Goal: Find specific page/section: Find specific page/section

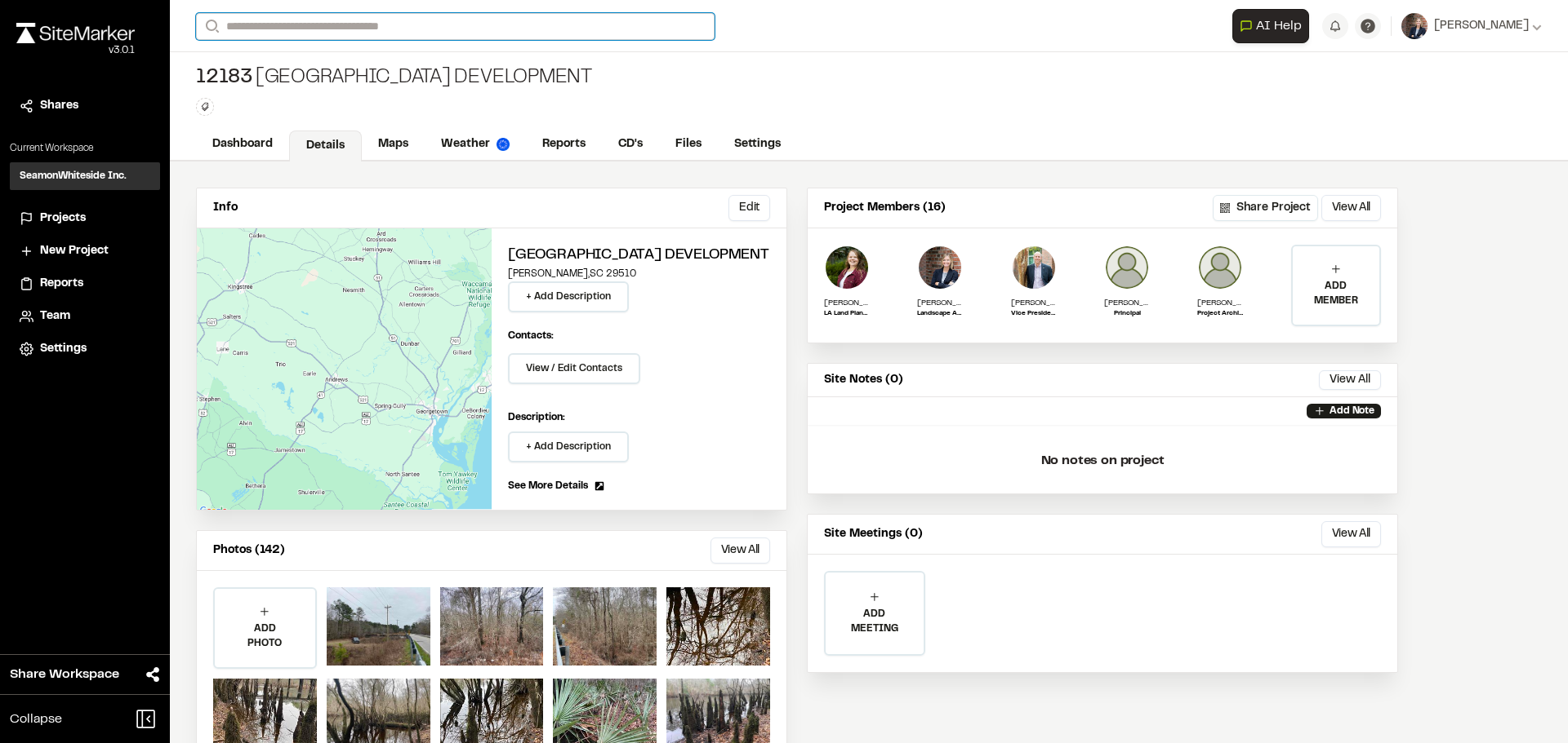
click at [332, 30] on input "Search" at bounding box center [454, 26] width 519 height 27
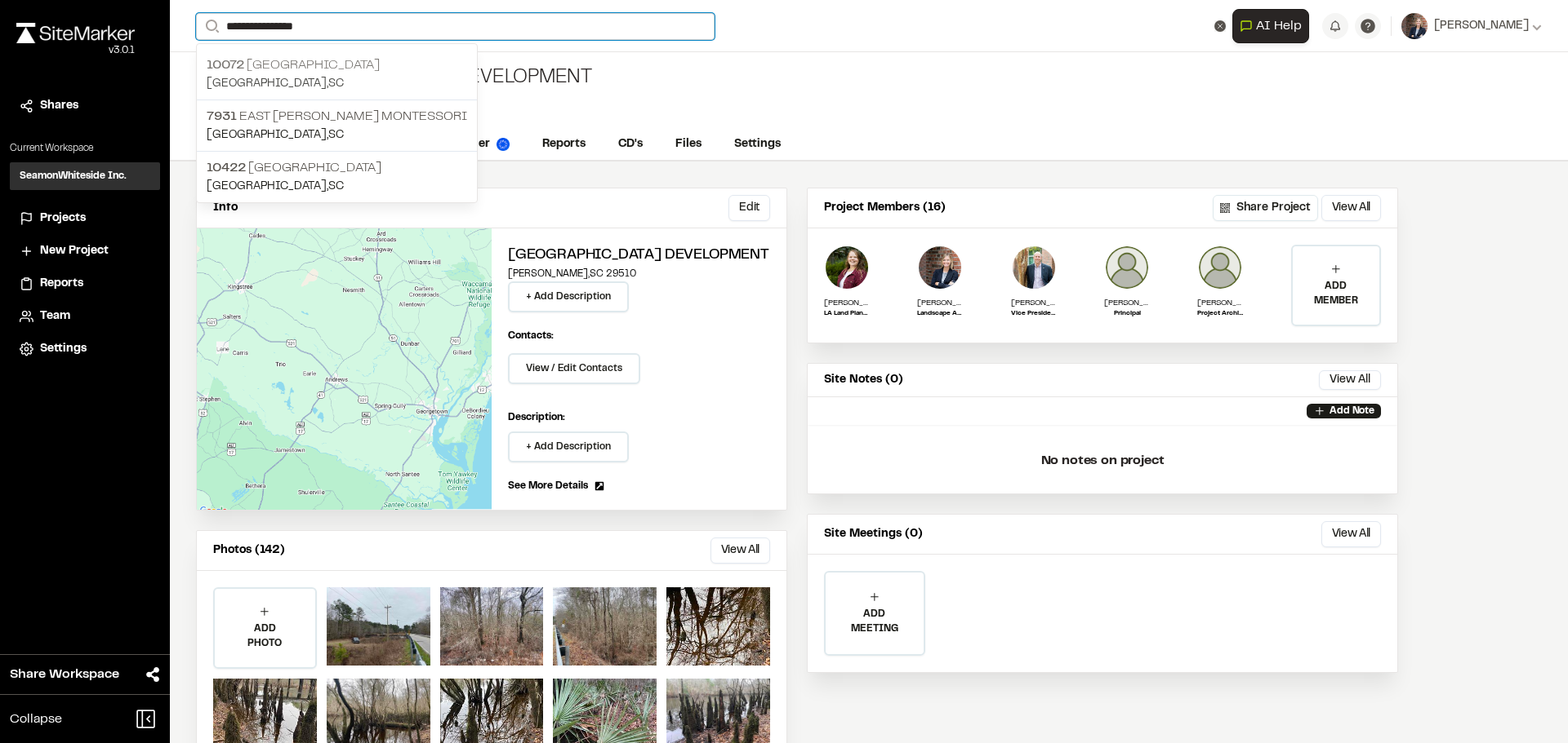
type input "**********"
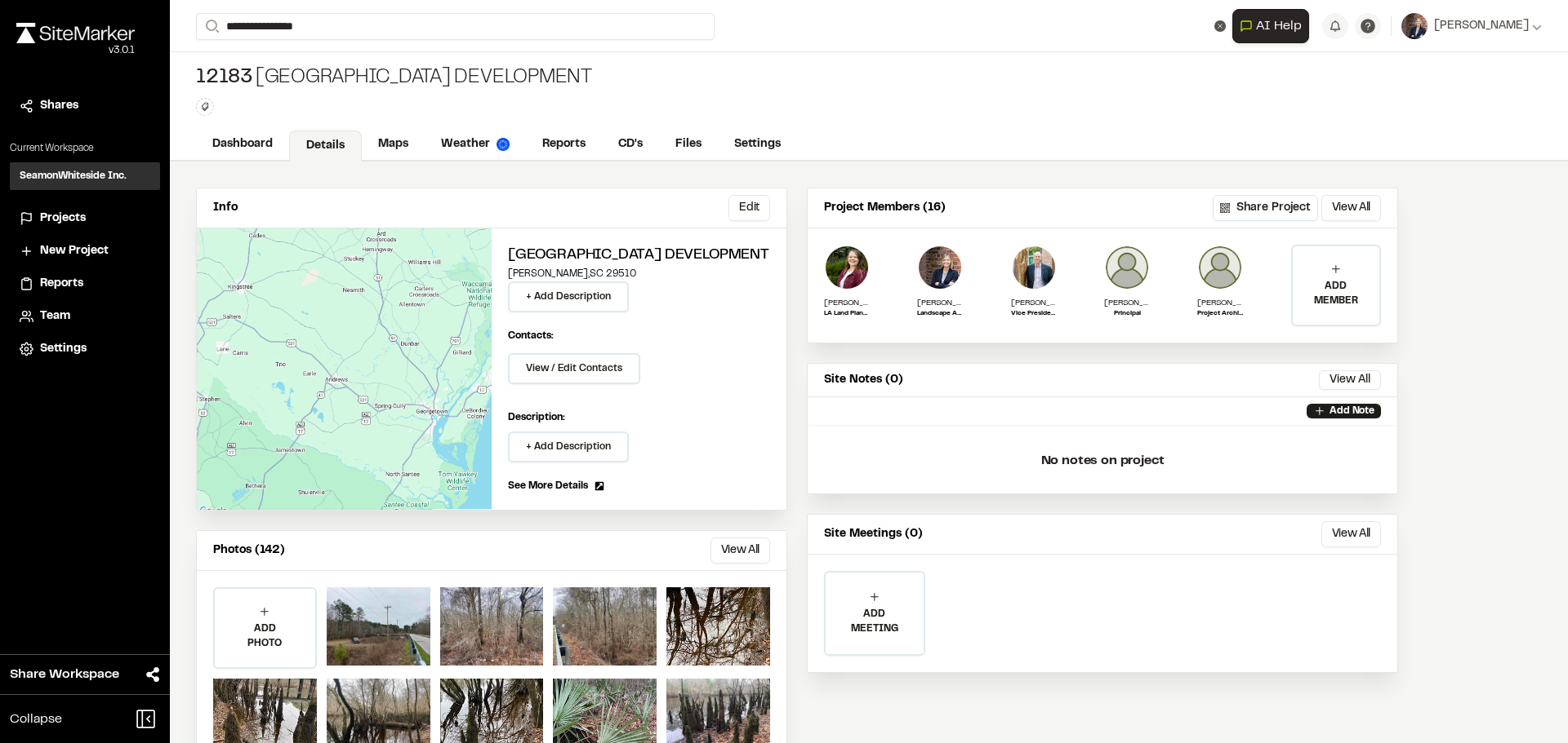
click at [274, 59] on p "[GEOGRAPHIC_DATA]" at bounding box center [337, 65] width 261 height 20
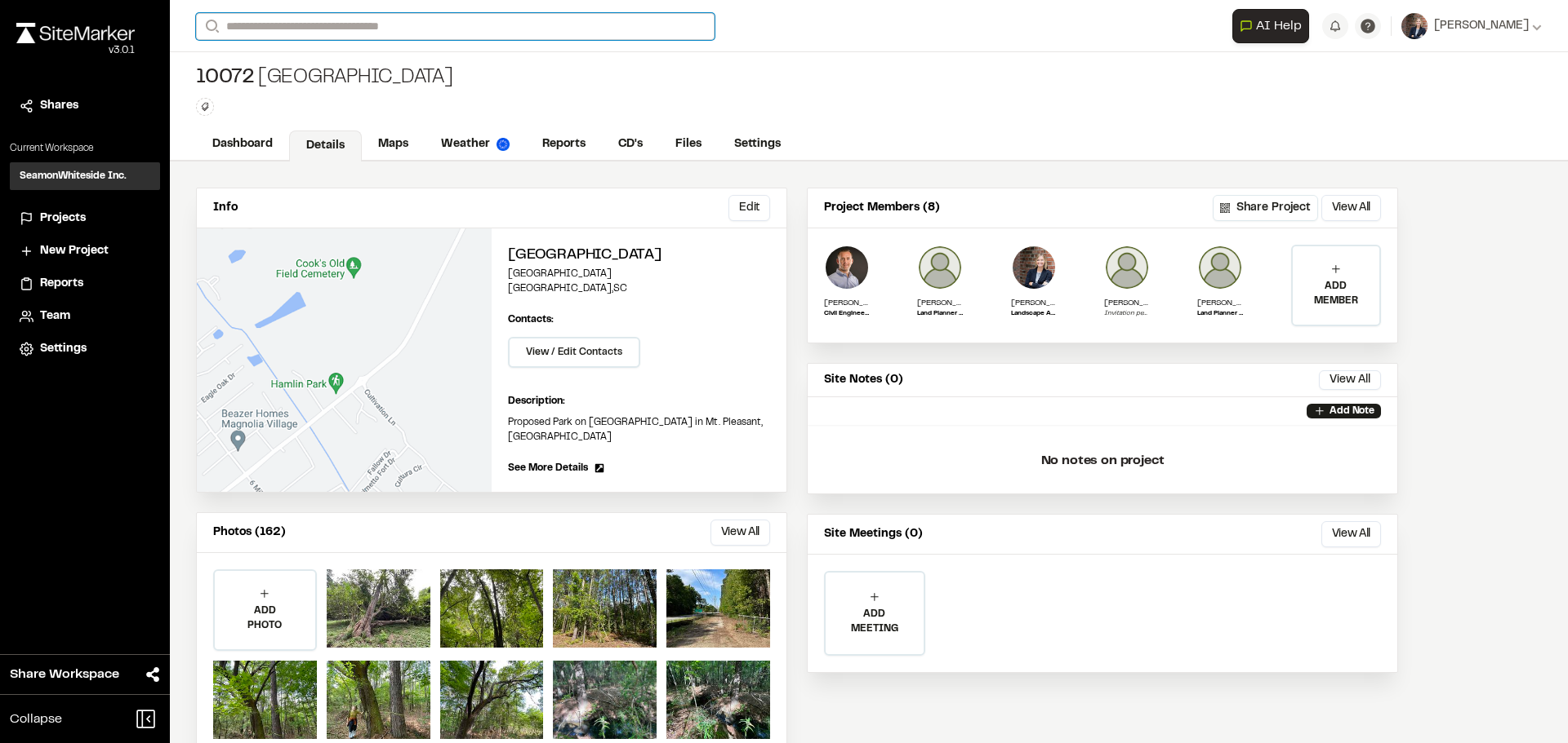
click at [307, 26] on input "Search" at bounding box center [454, 26] width 519 height 27
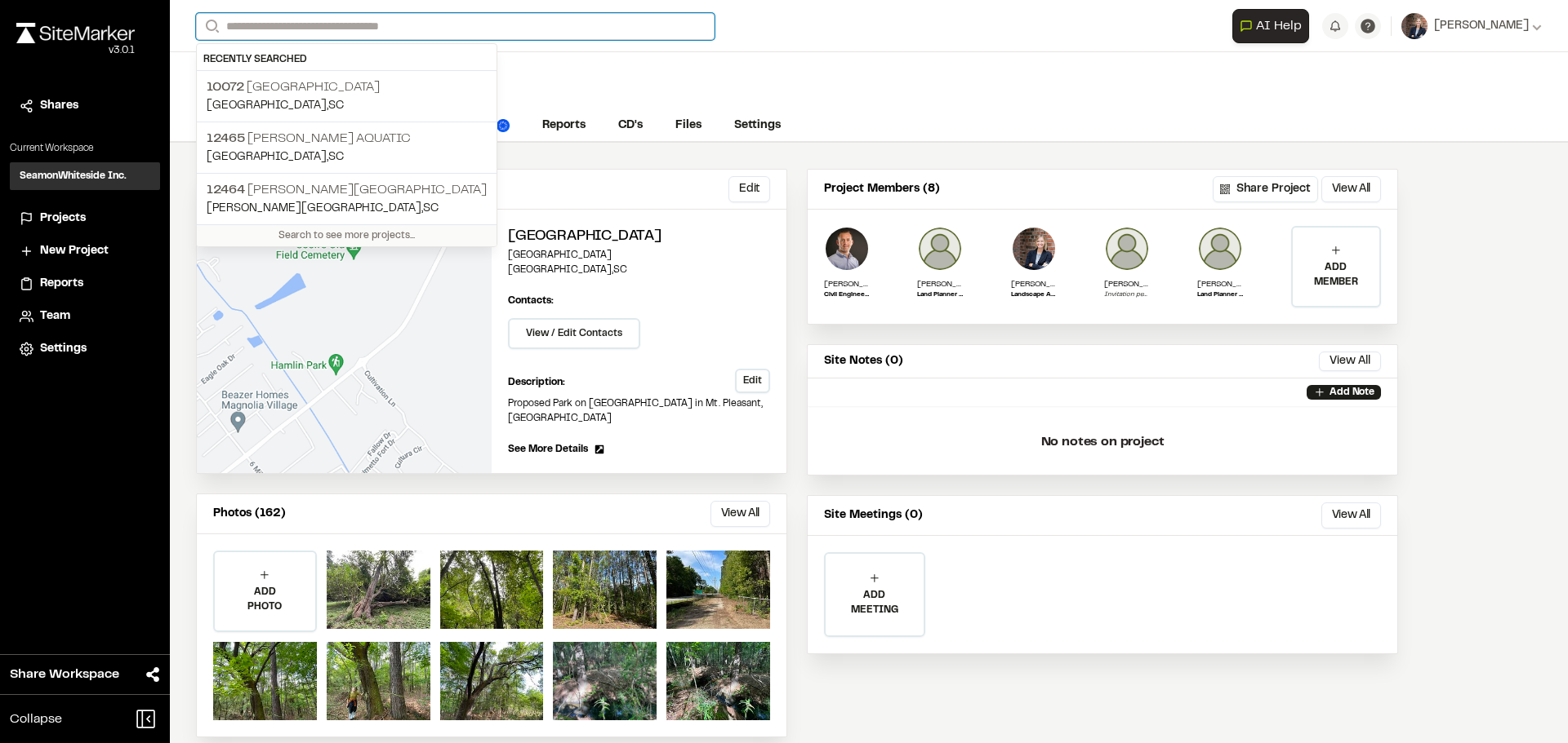
scroll to position [25, 0]
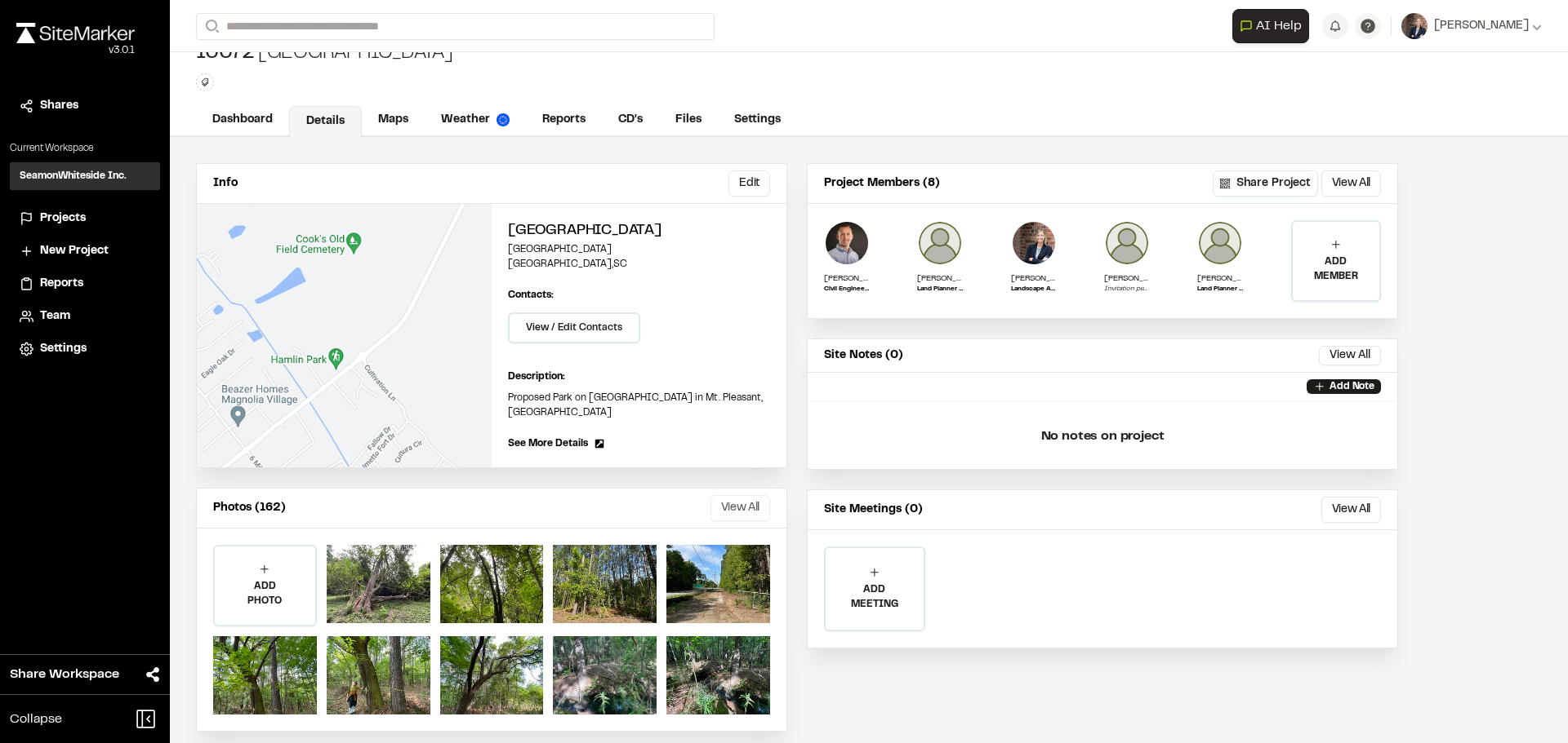
click at [744, 496] on button "View All" at bounding box center [740, 509] width 60 height 26
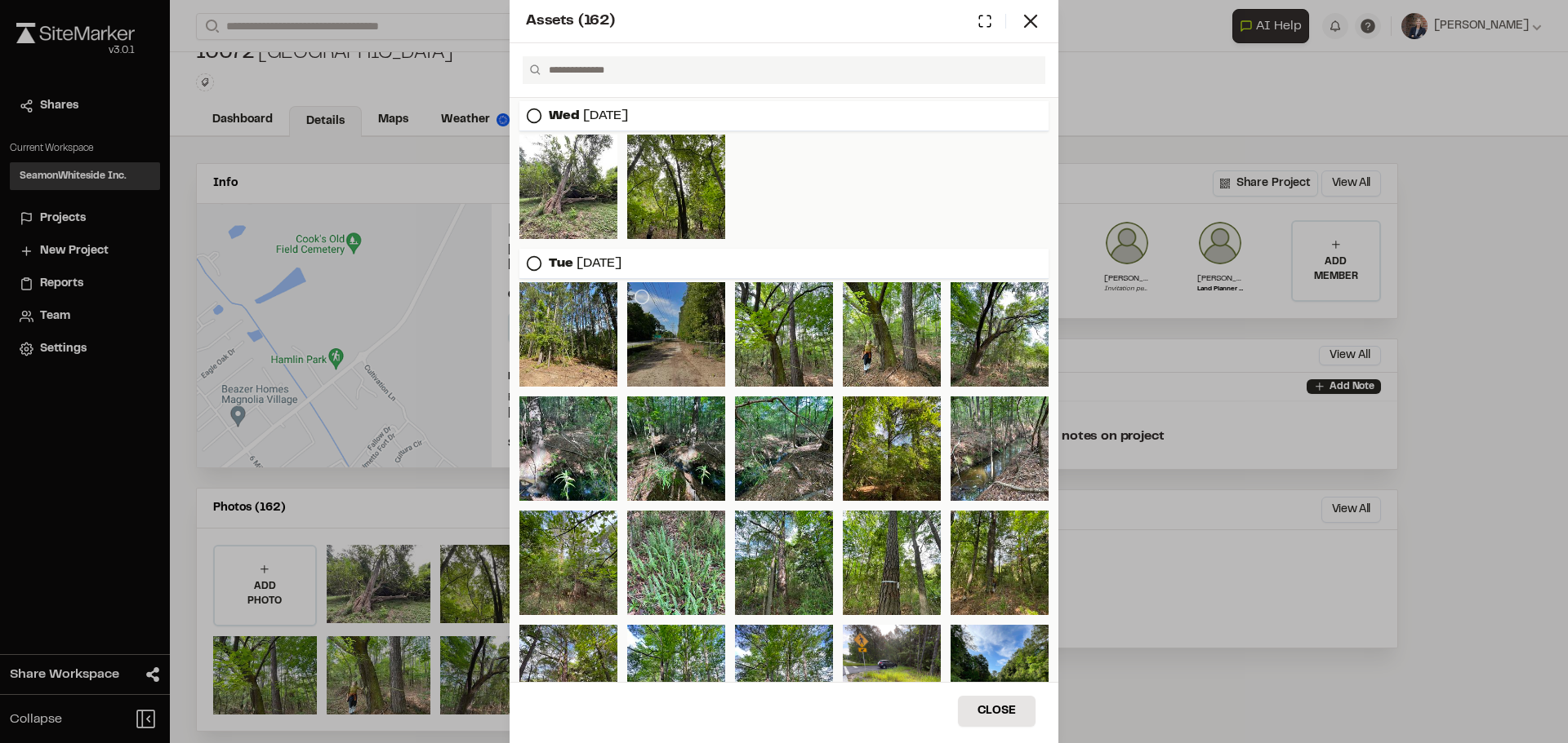
click at [673, 341] on div at bounding box center [676, 334] width 98 height 105
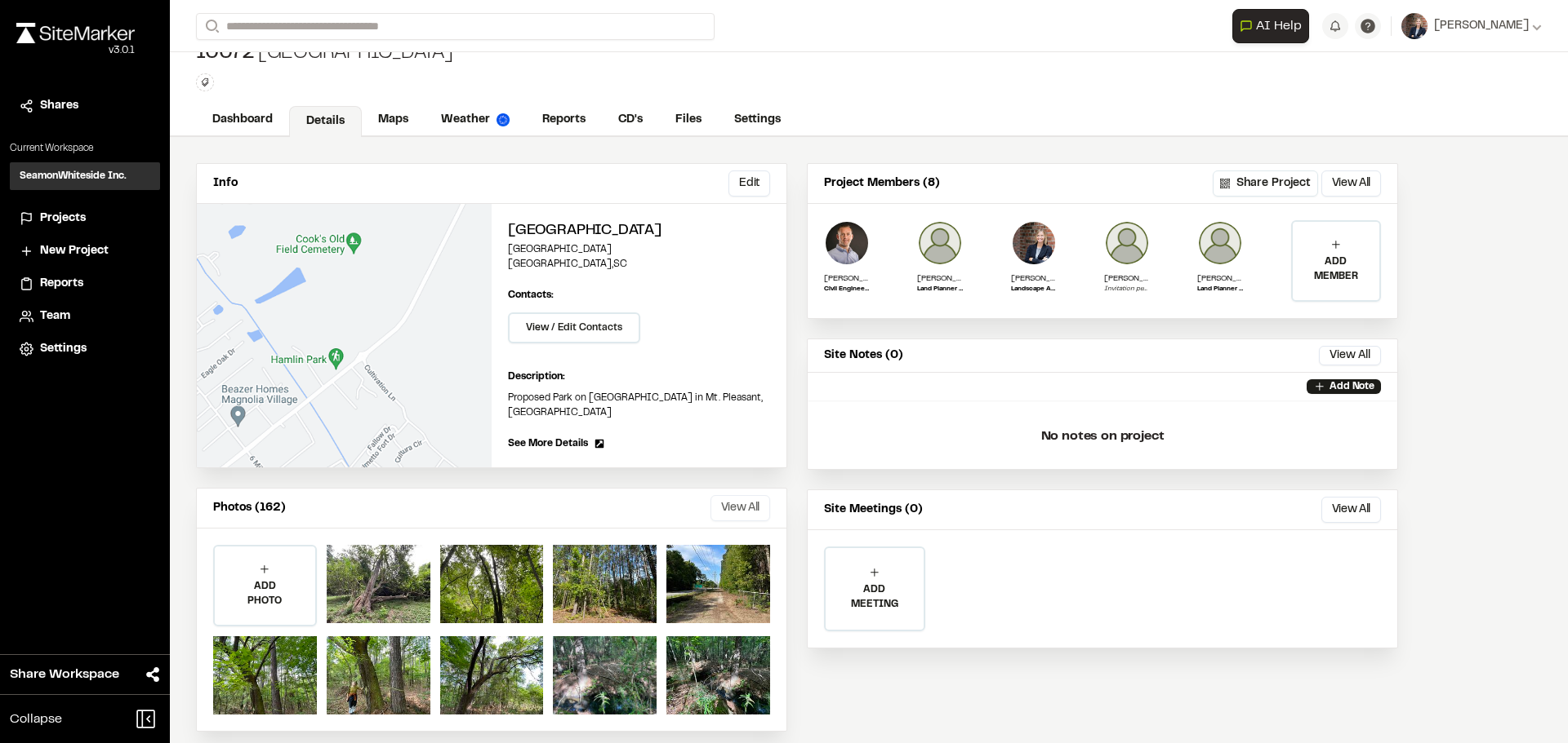
click at [767, 497] on button "View All" at bounding box center [740, 509] width 60 height 26
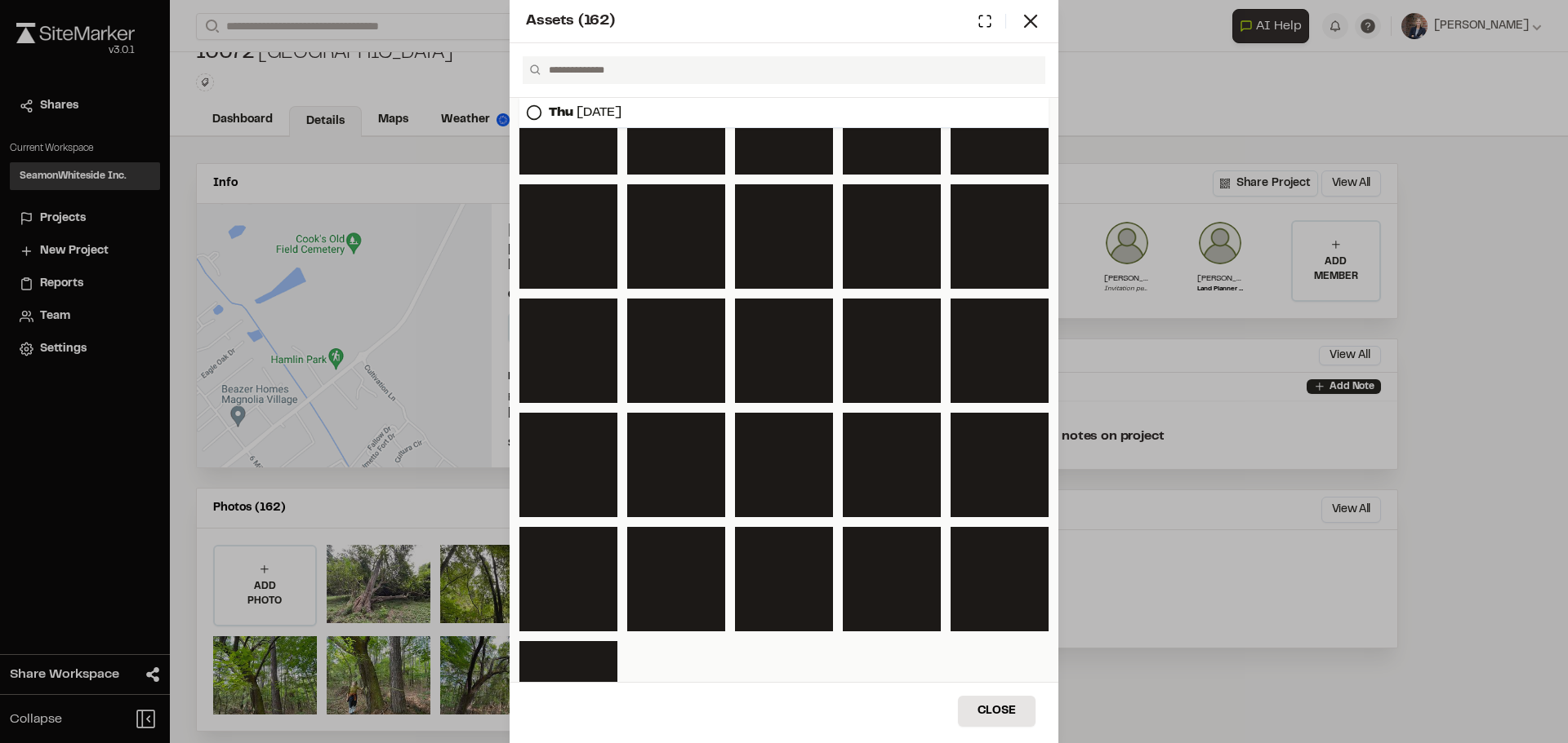
scroll to position [1850, 0]
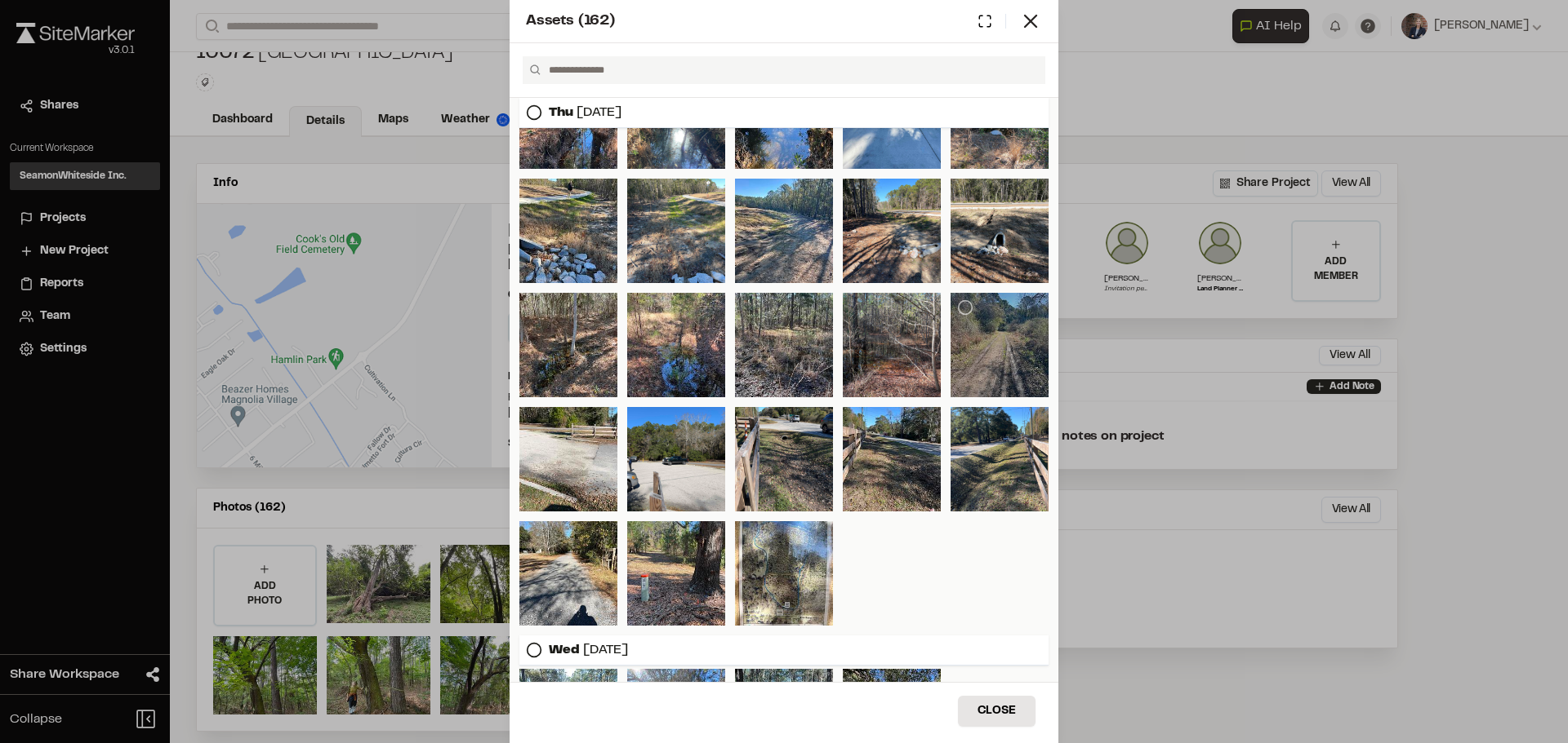
click at [998, 370] on div at bounding box center [999, 345] width 98 height 105
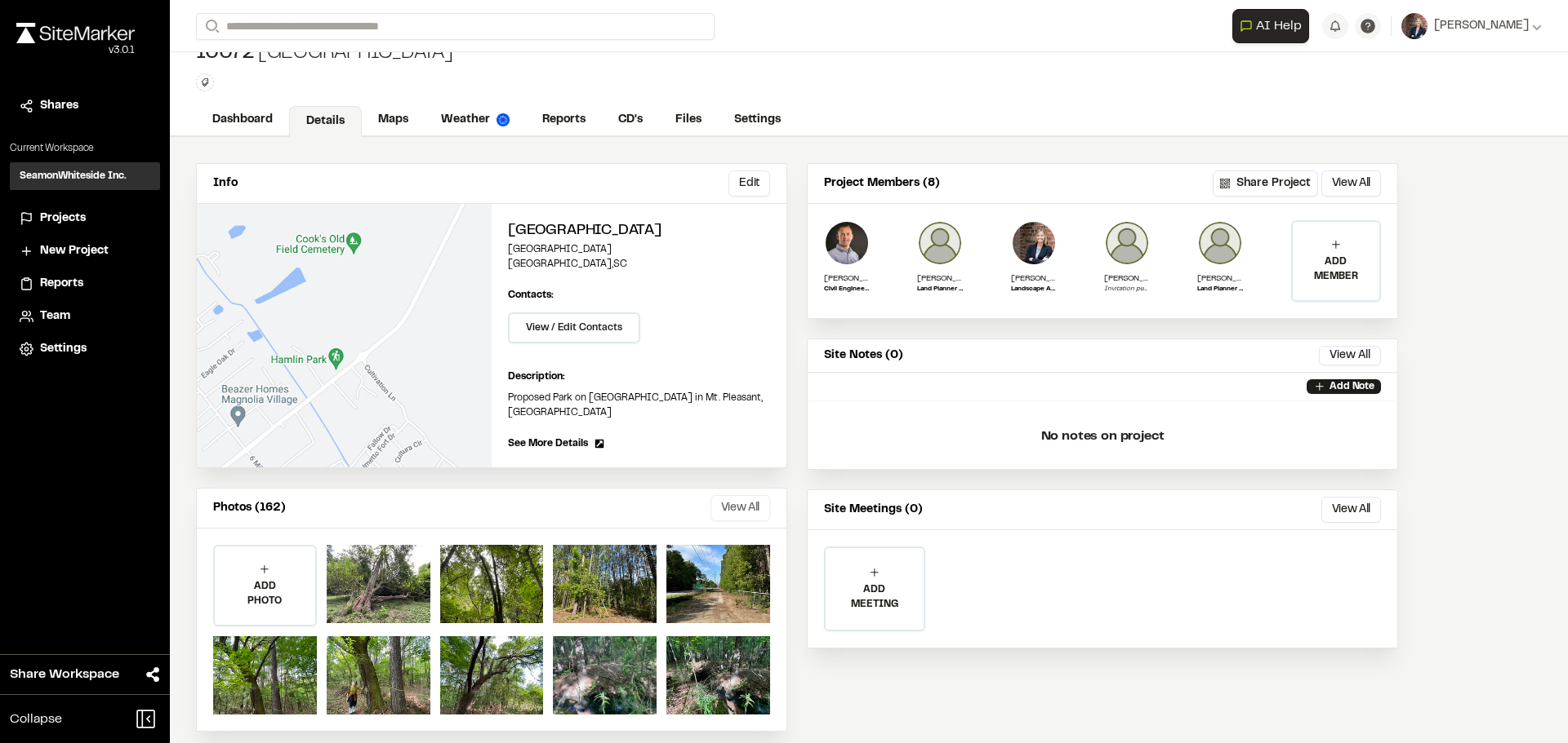
click at [733, 496] on button "View All" at bounding box center [740, 509] width 60 height 26
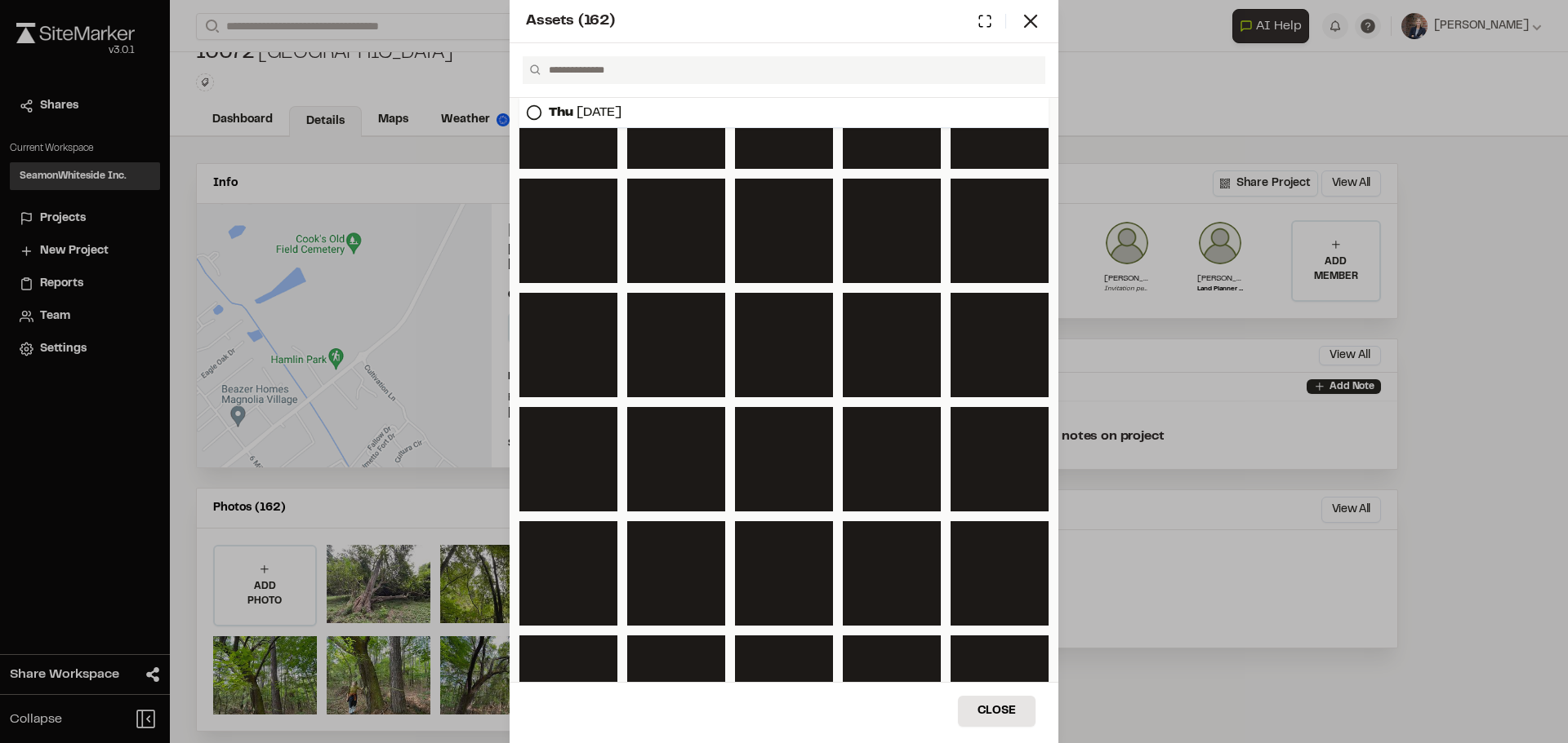
scroll to position [3649, 0]
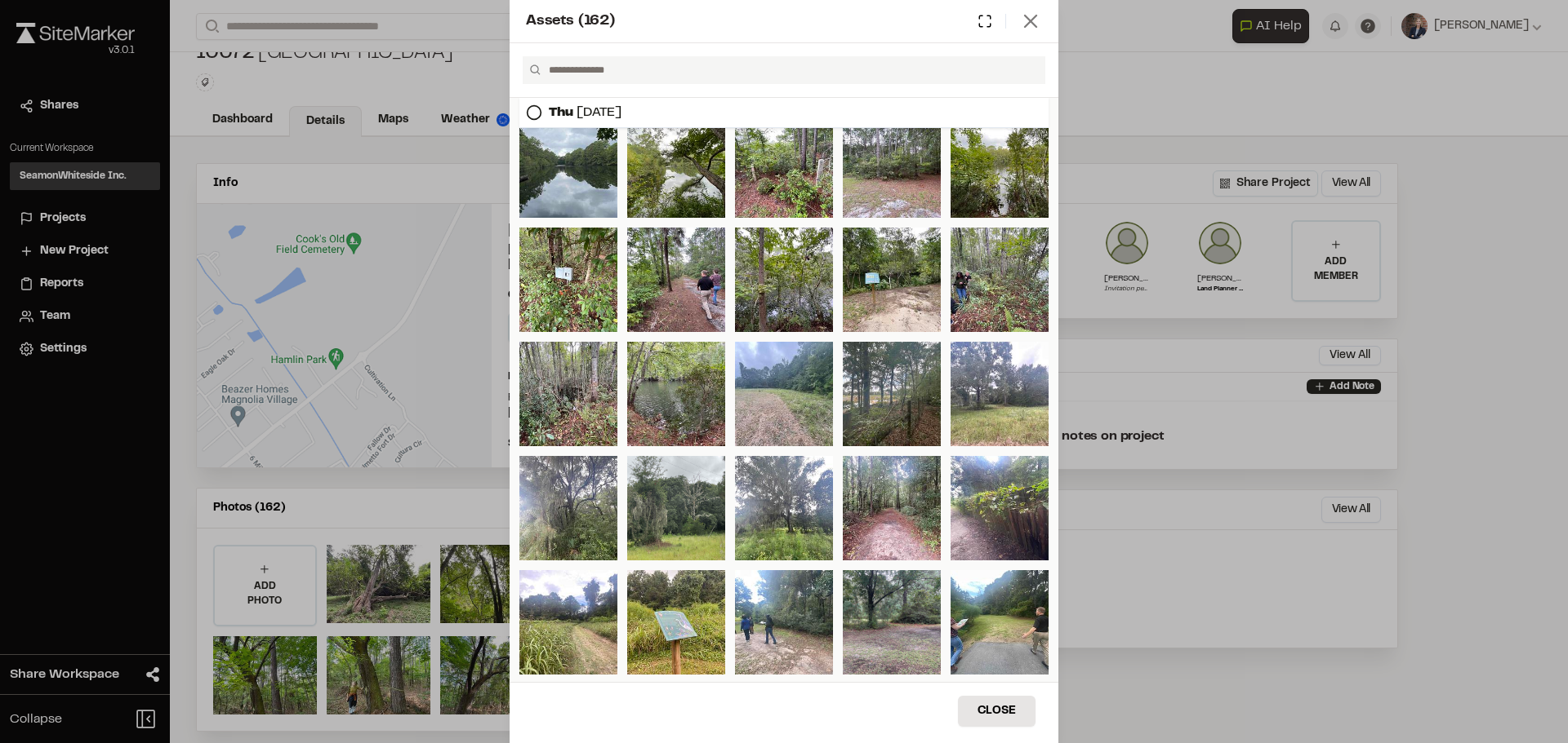
click at [1031, 19] on icon at bounding box center [1031, 21] width 23 height 23
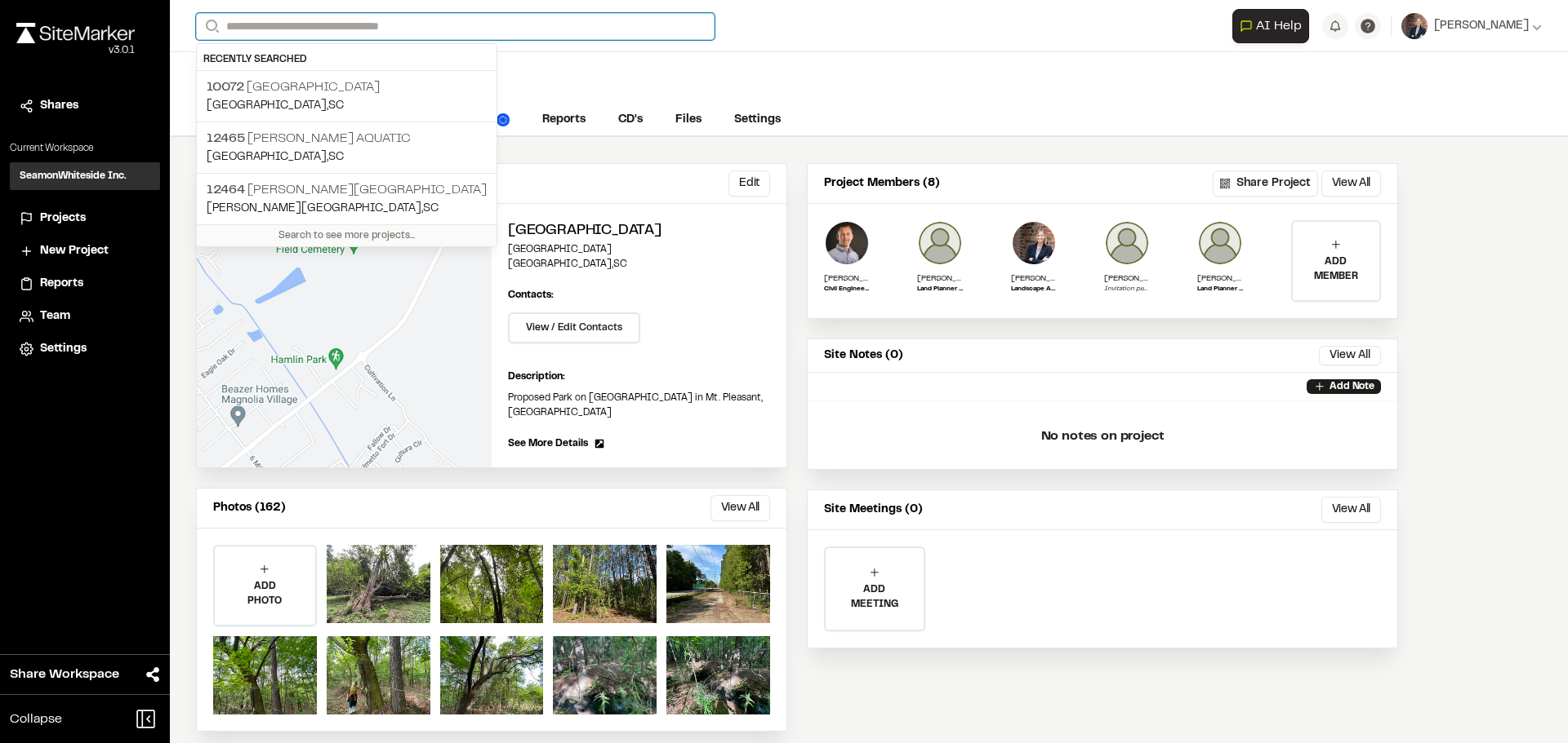
click at [278, 22] on input "Search" at bounding box center [454, 26] width 519 height 27
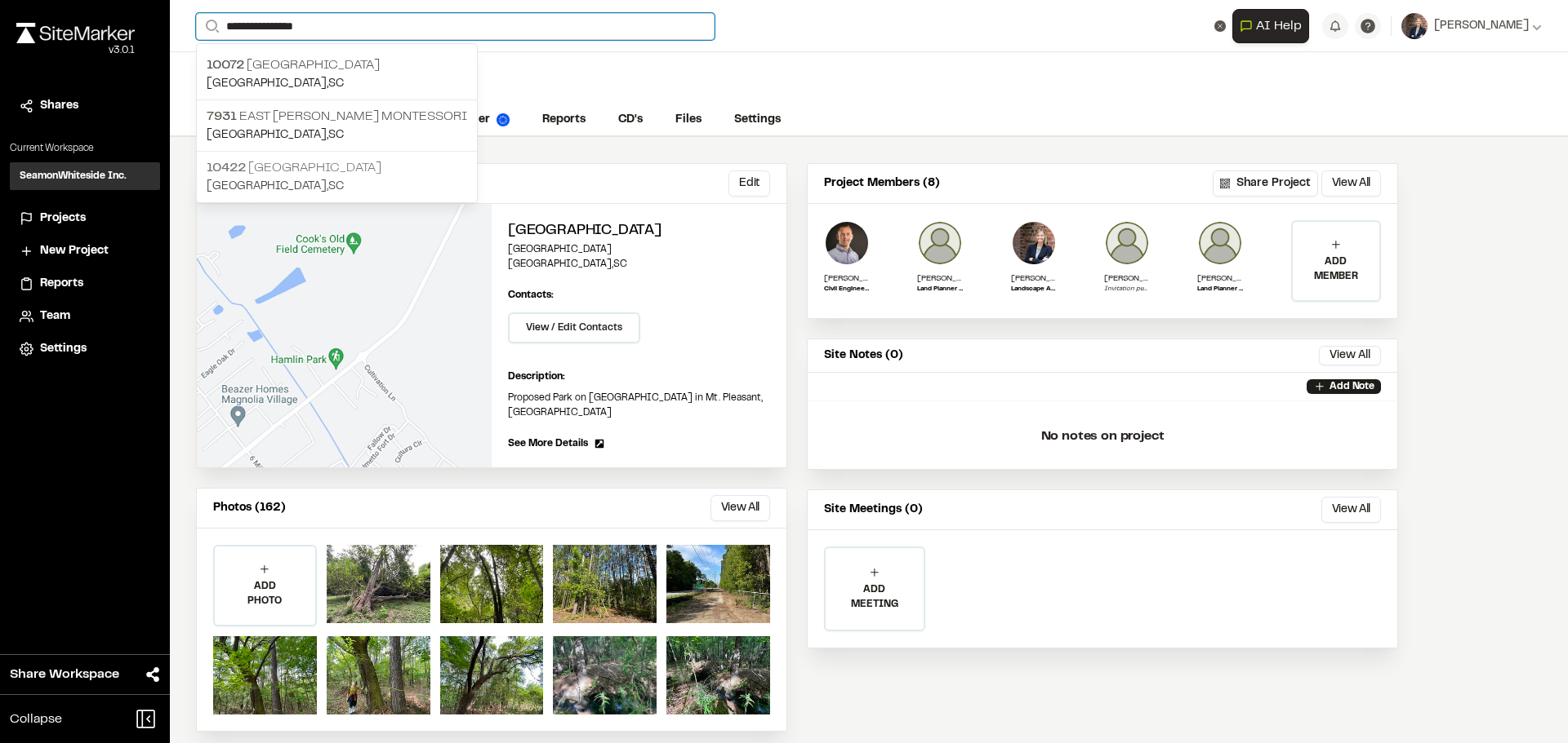
type input "**********"
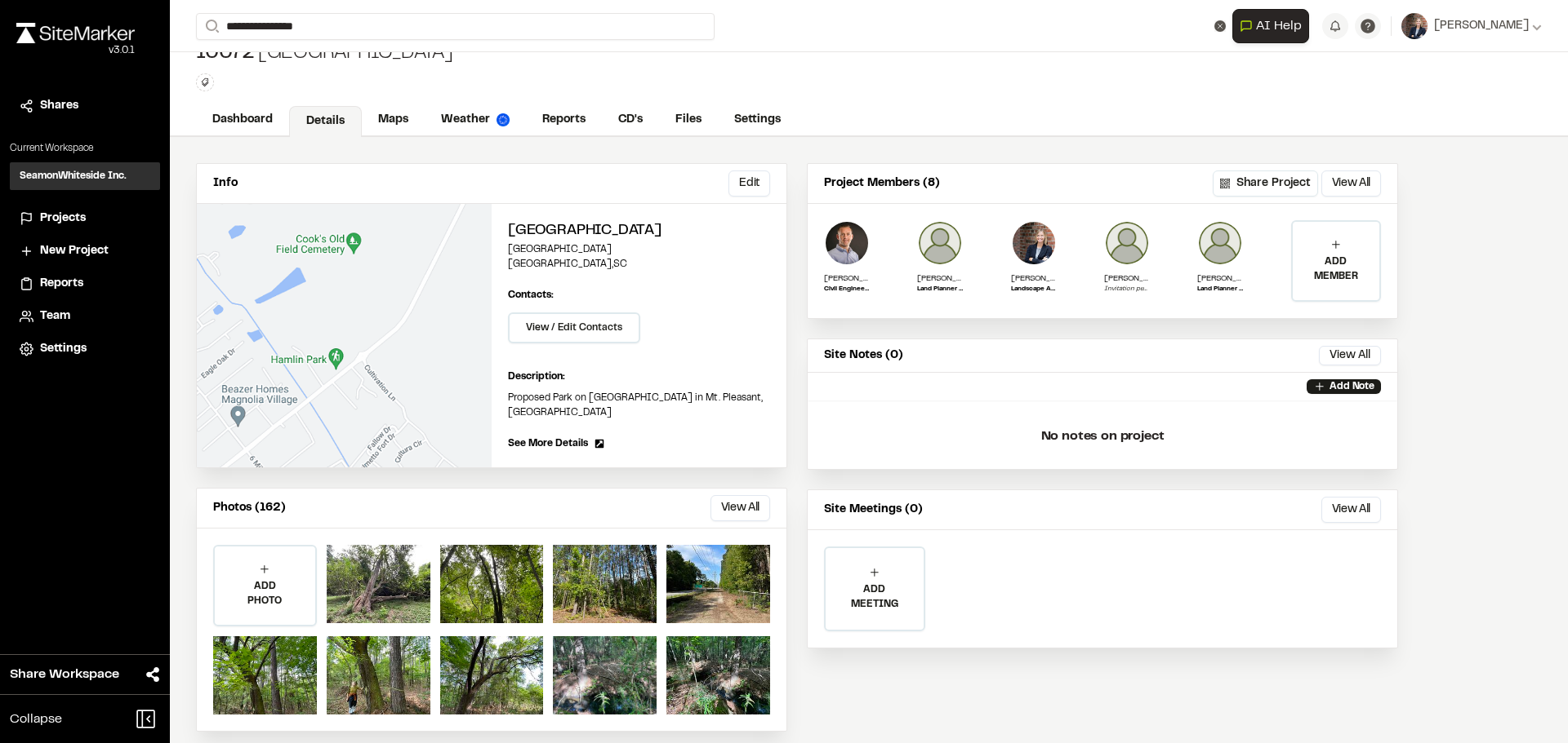
click at [302, 153] on div "[STREET_ADDRESS]" at bounding box center [336, 177] width 280 height 51
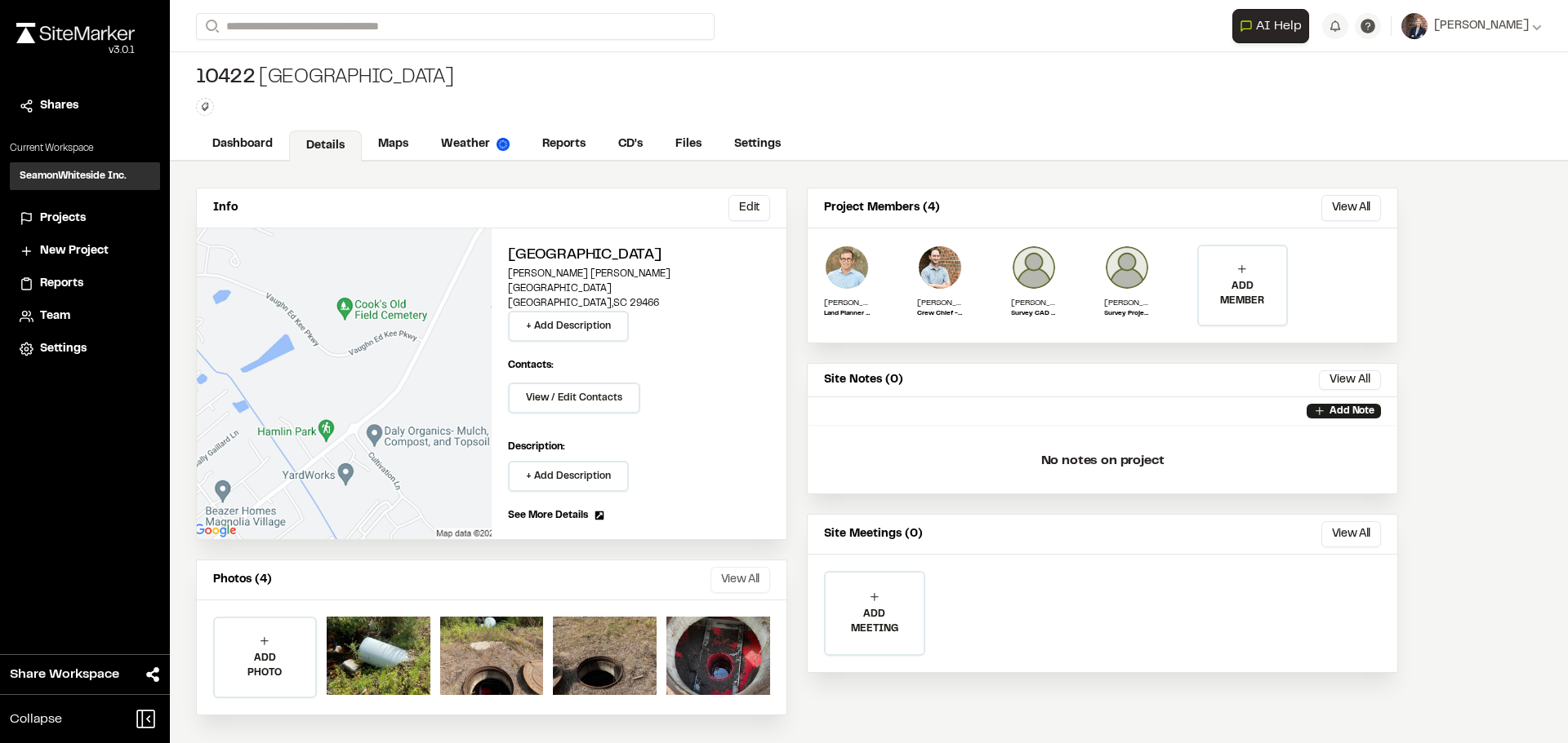
click at [732, 567] on button "View All" at bounding box center [740, 581] width 60 height 26
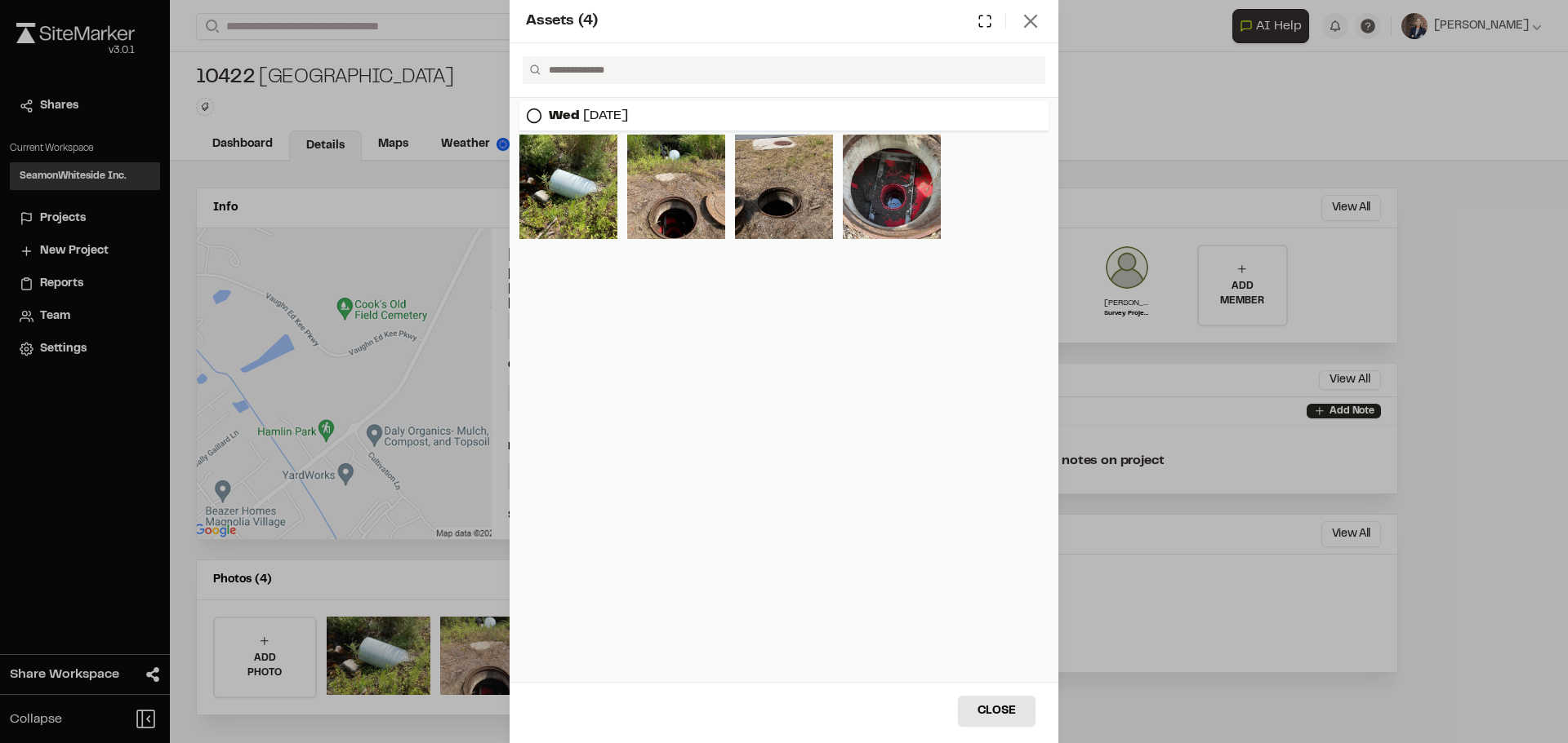
click at [1028, 15] on icon at bounding box center [1031, 21] width 23 height 23
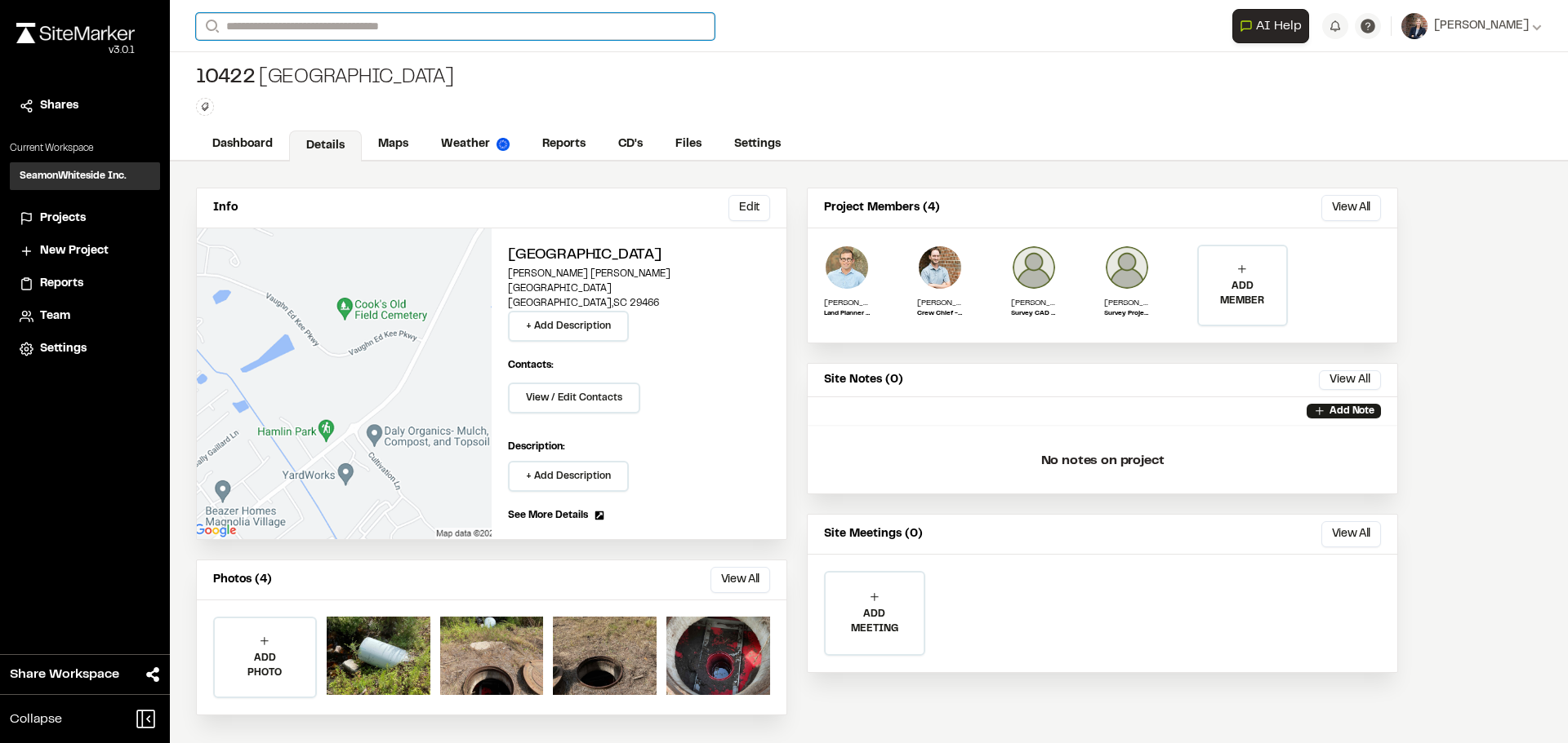
click at [403, 27] on input "Search" at bounding box center [454, 26] width 519 height 27
click at [318, 102] on p "[GEOGRAPHIC_DATA] , [GEOGRAPHIC_DATA]" at bounding box center [327, 106] width 240 height 18
click at [370, 30] on input "Search" at bounding box center [454, 26] width 519 height 27
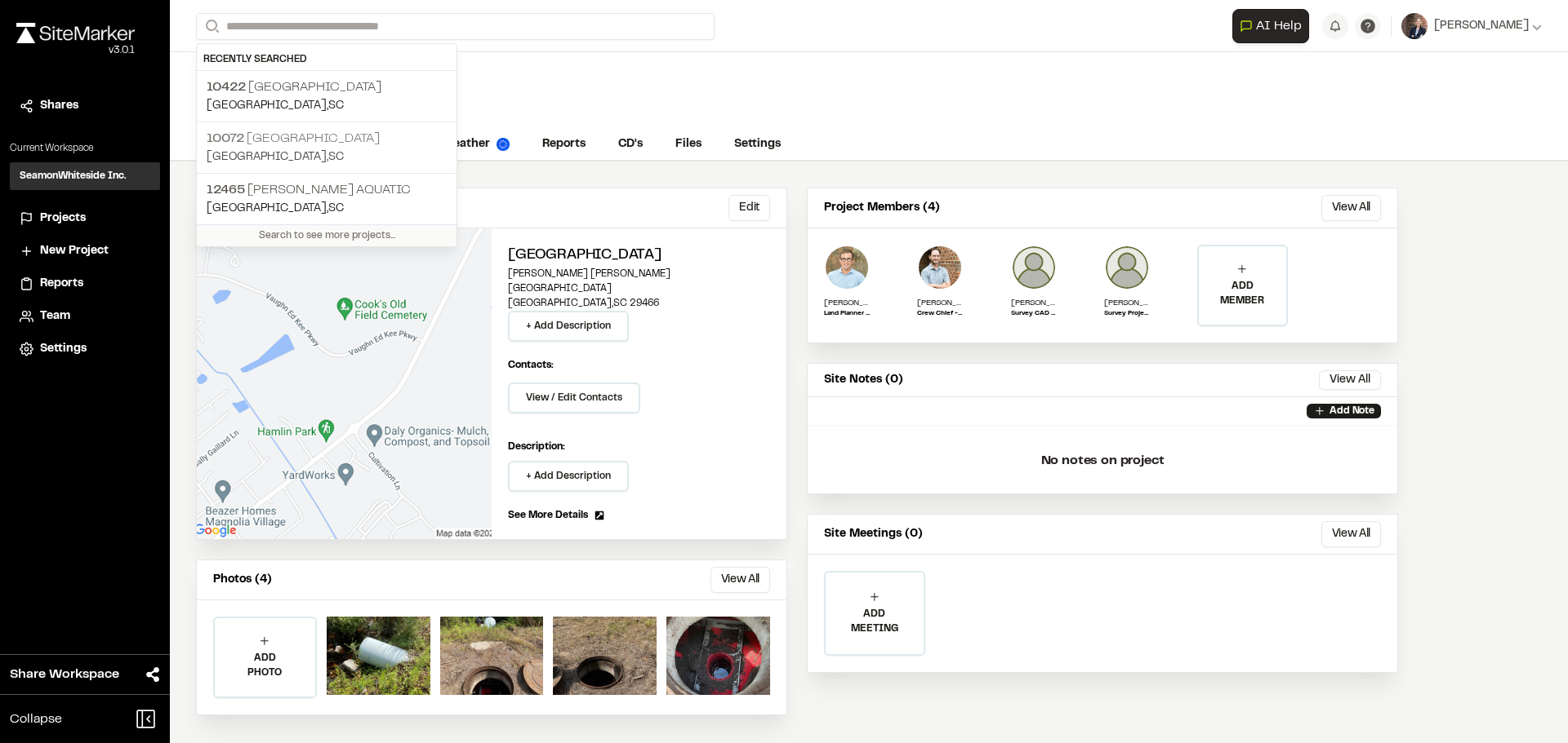
click at [273, 153] on p "[GEOGRAPHIC_DATA] , [GEOGRAPHIC_DATA]" at bounding box center [327, 157] width 240 height 18
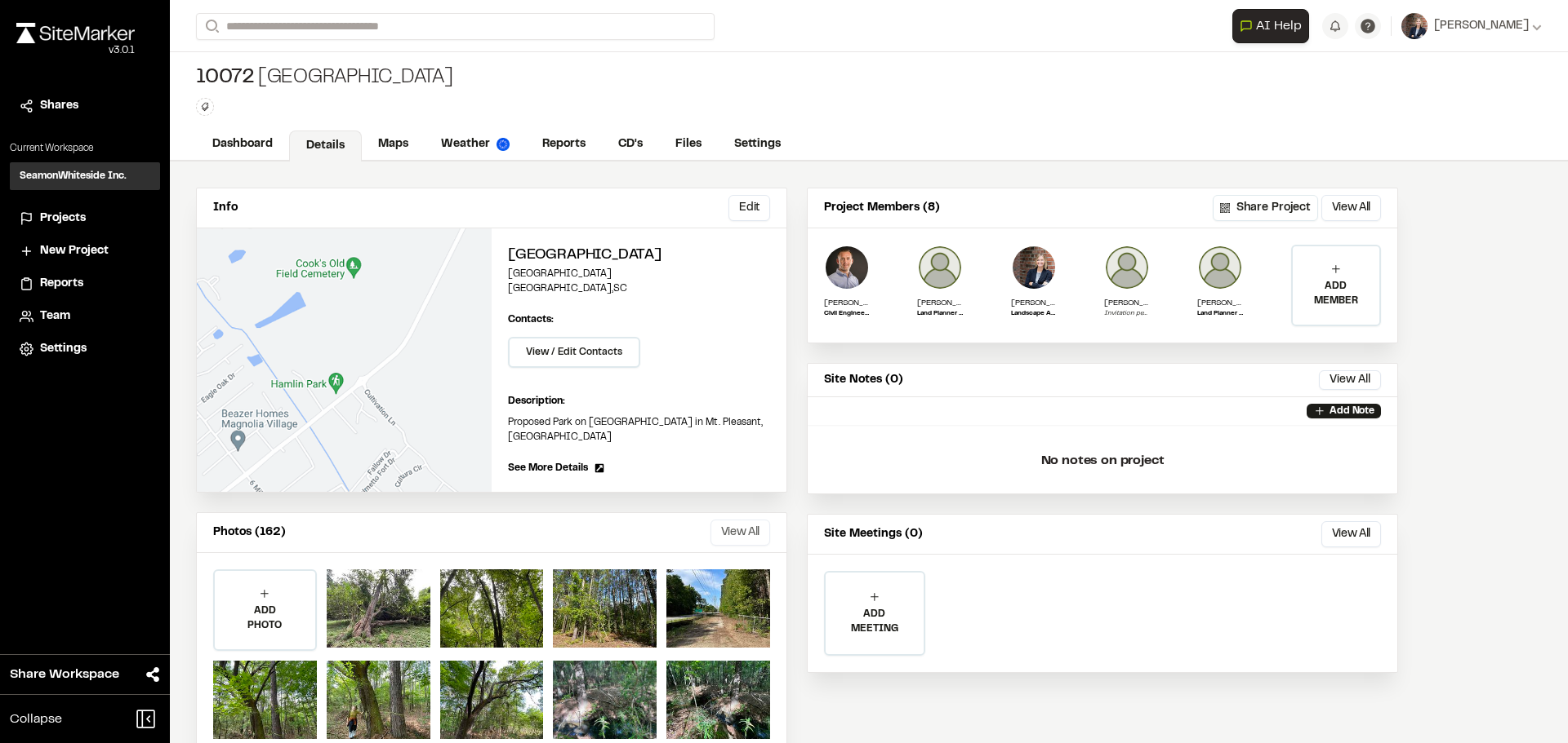
click at [728, 521] on button "View All" at bounding box center [740, 533] width 60 height 26
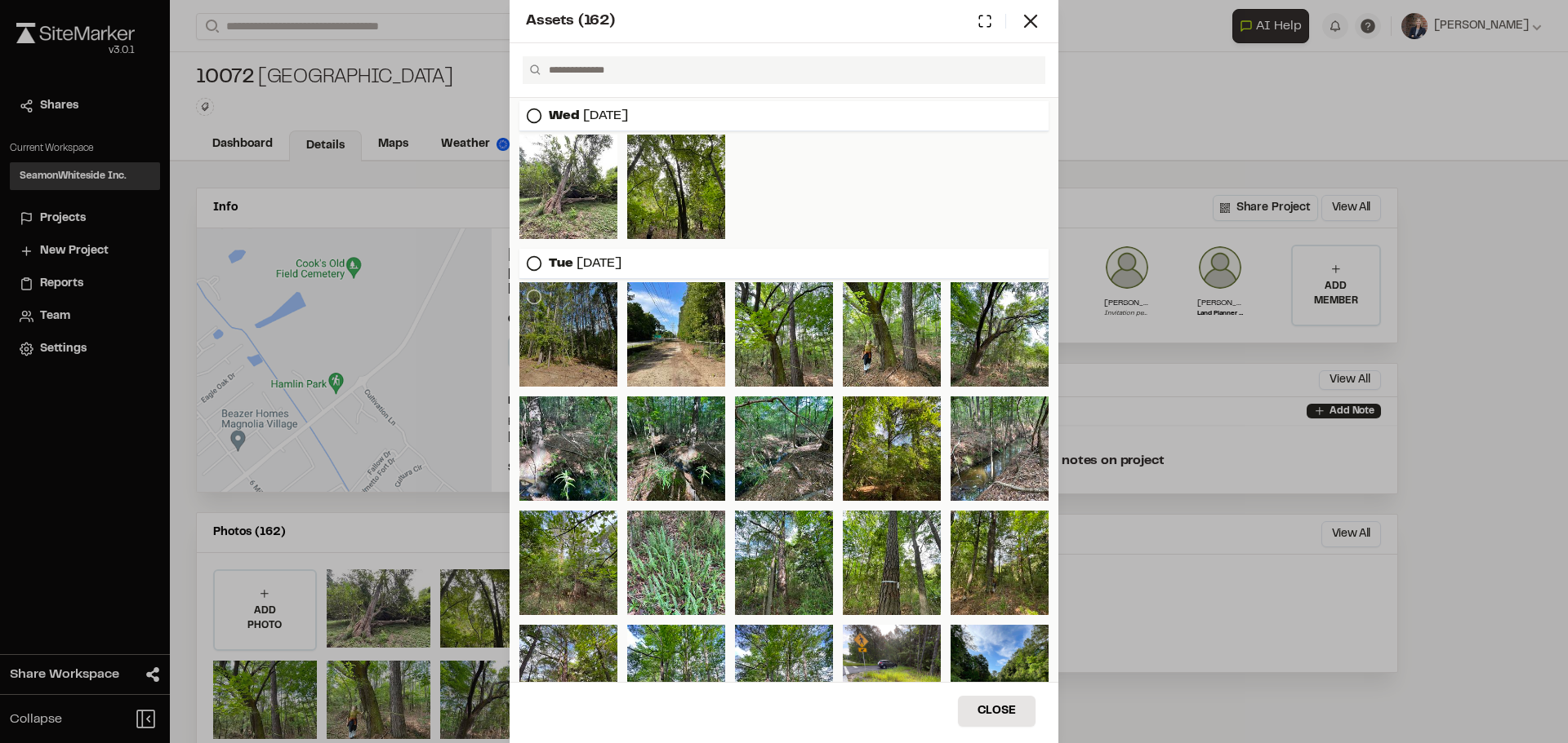
click at [585, 354] on div at bounding box center [569, 334] width 98 height 105
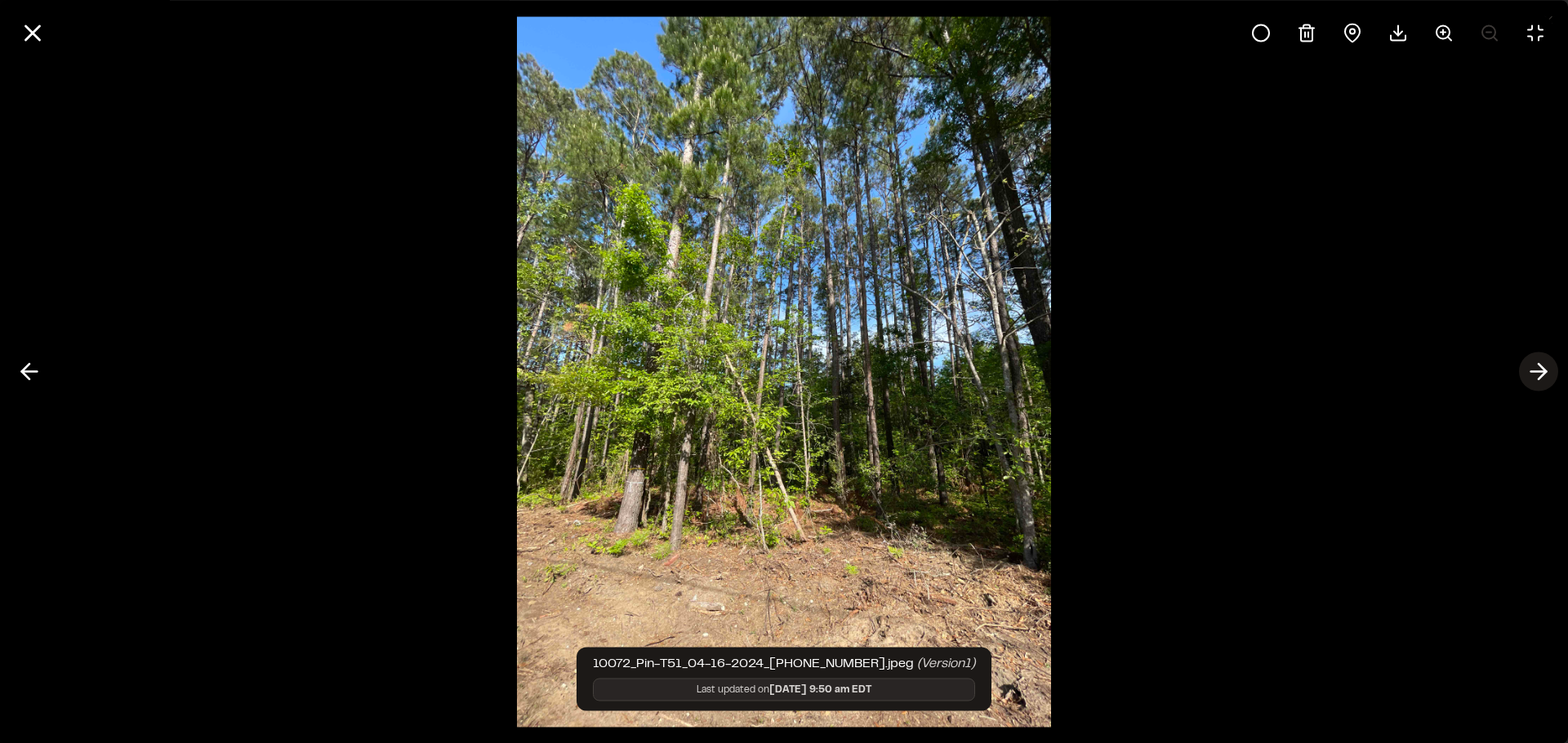
click at [1541, 367] on polyline at bounding box center [1542, 371] width 8 height 15
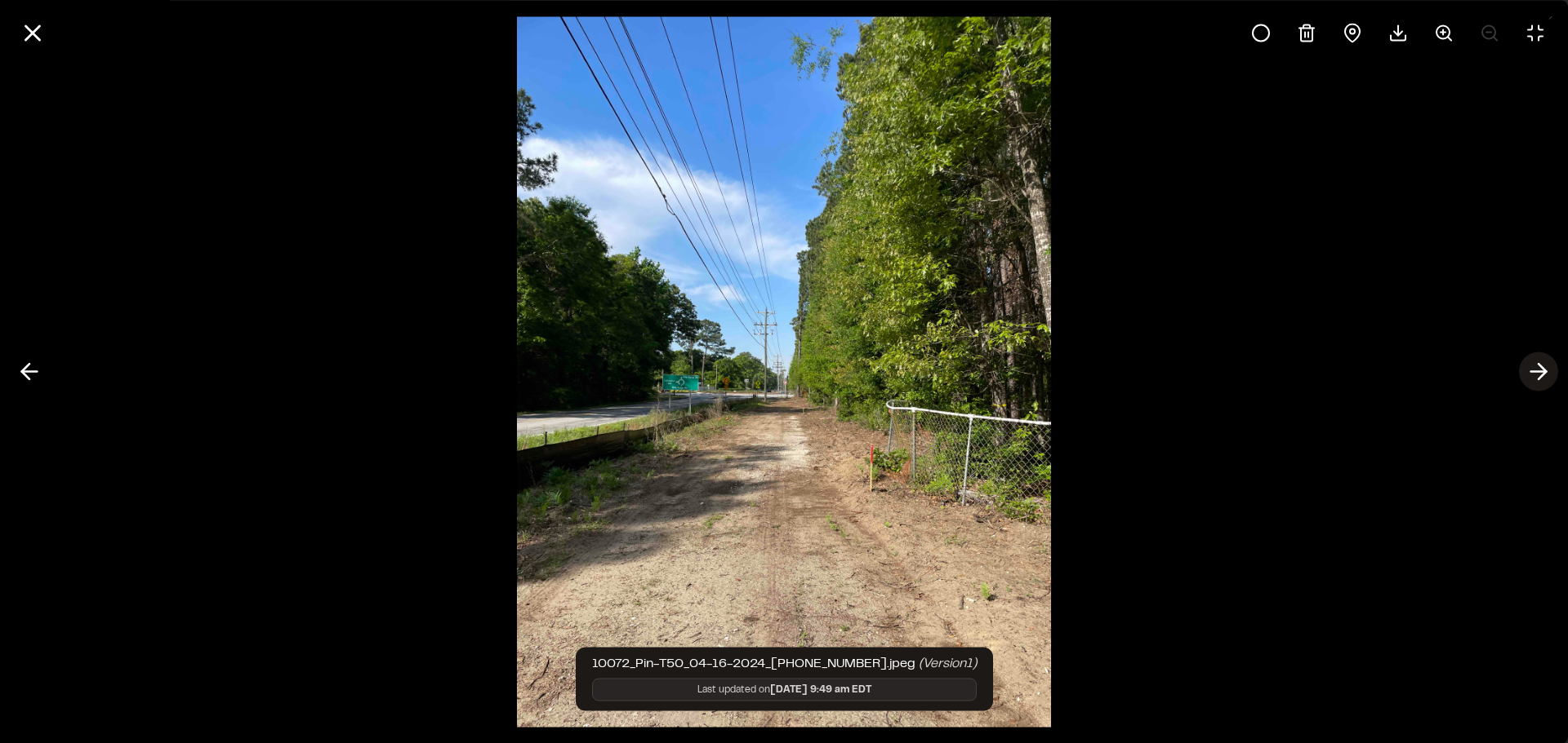
click at [1533, 367] on icon at bounding box center [1539, 371] width 26 height 27
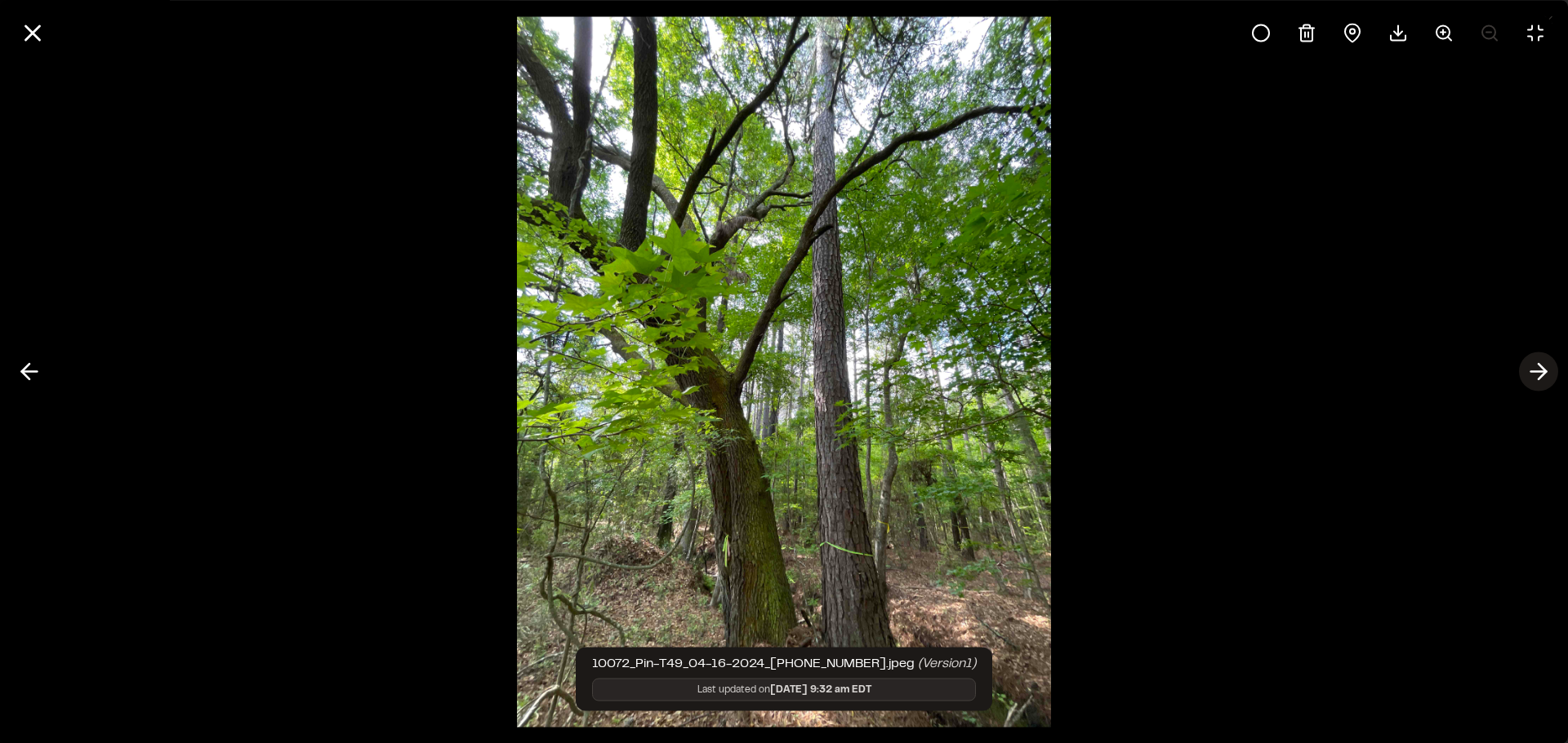
click at [1533, 367] on icon at bounding box center [1539, 371] width 26 height 27
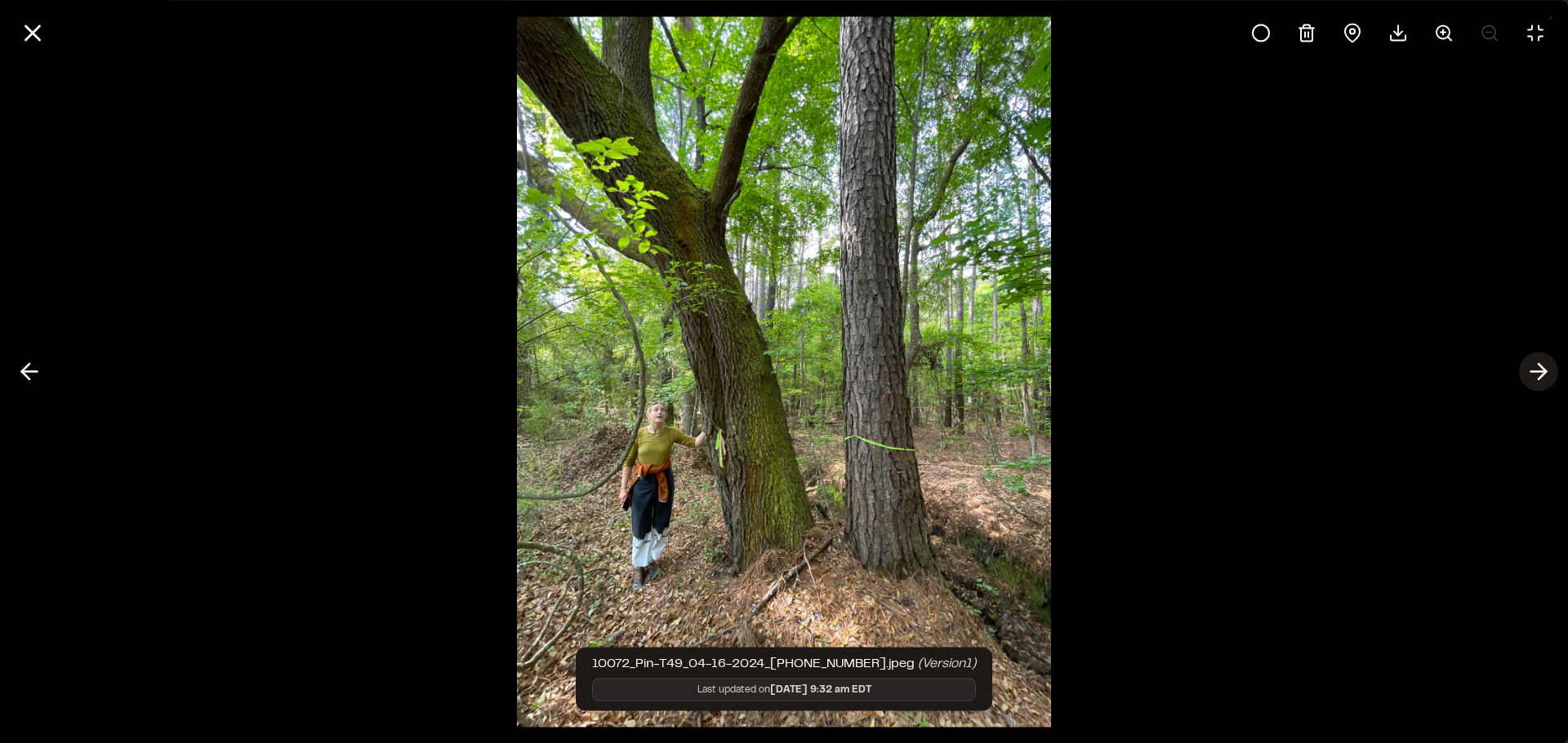
click at [1533, 367] on icon at bounding box center [1539, 371] width 26 height 27
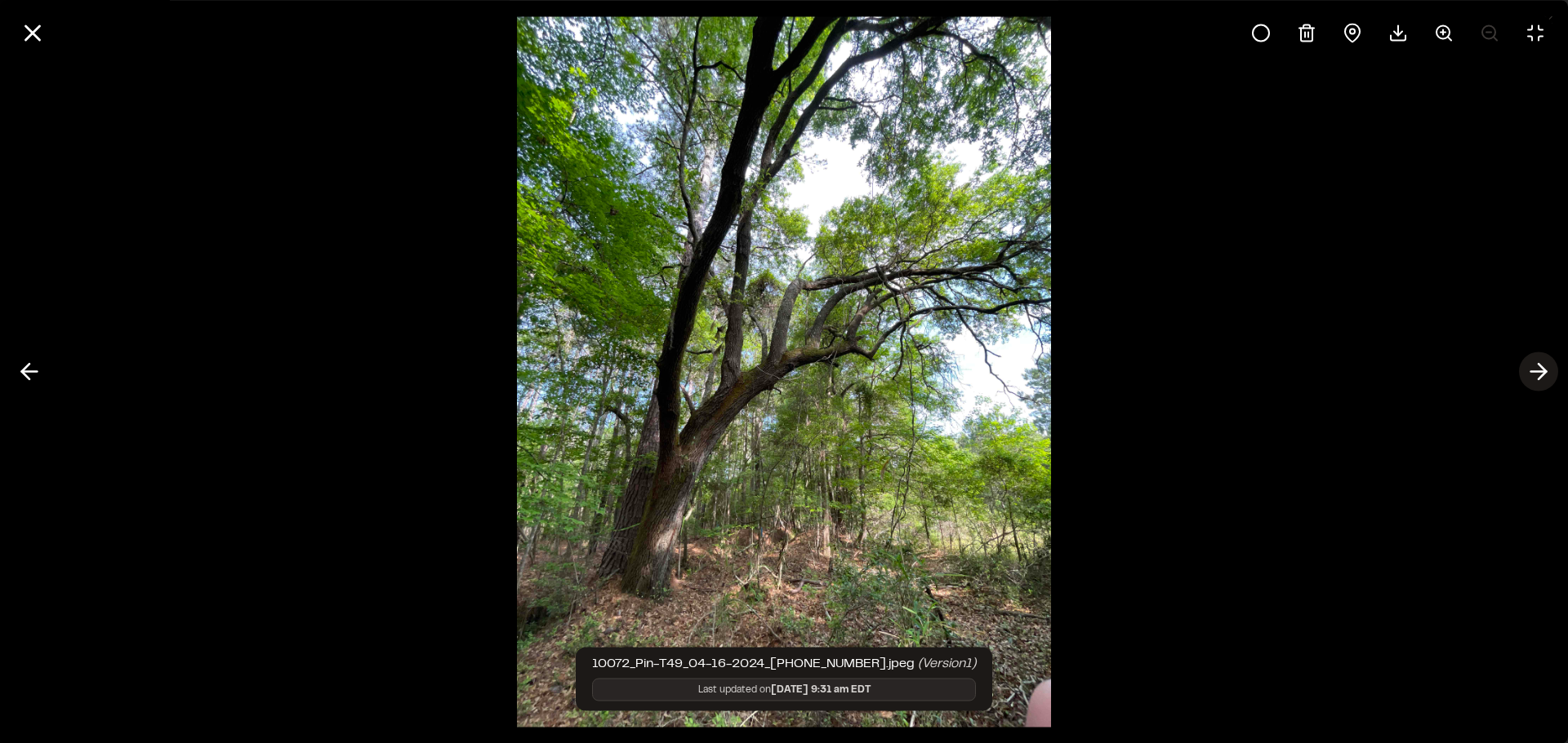
click at [1533, 367] on icon at bounding box center [1539, 371] width 26 height 27
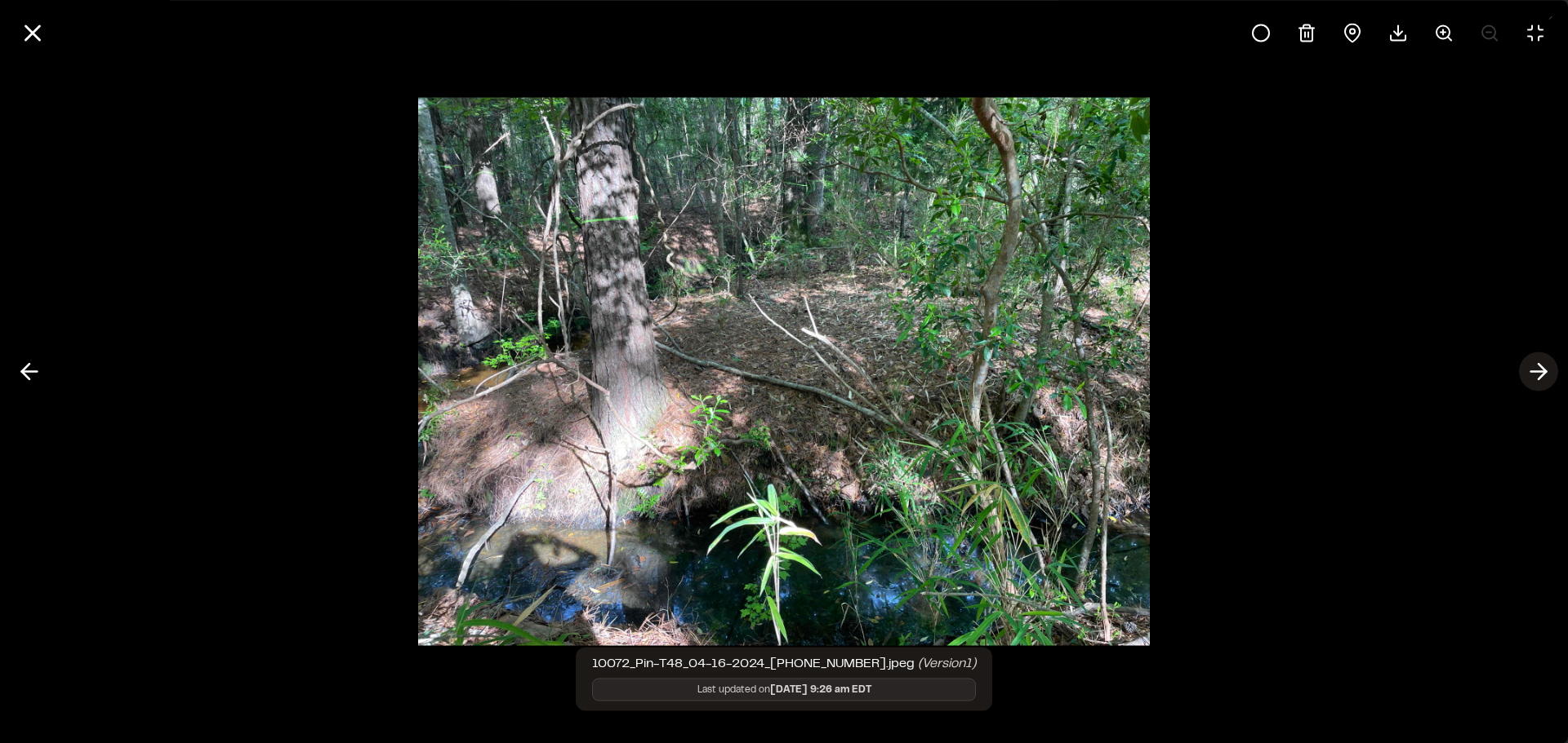
click at [1533, 367] on icon at bounding box center [1539, 371] width 26 height 27
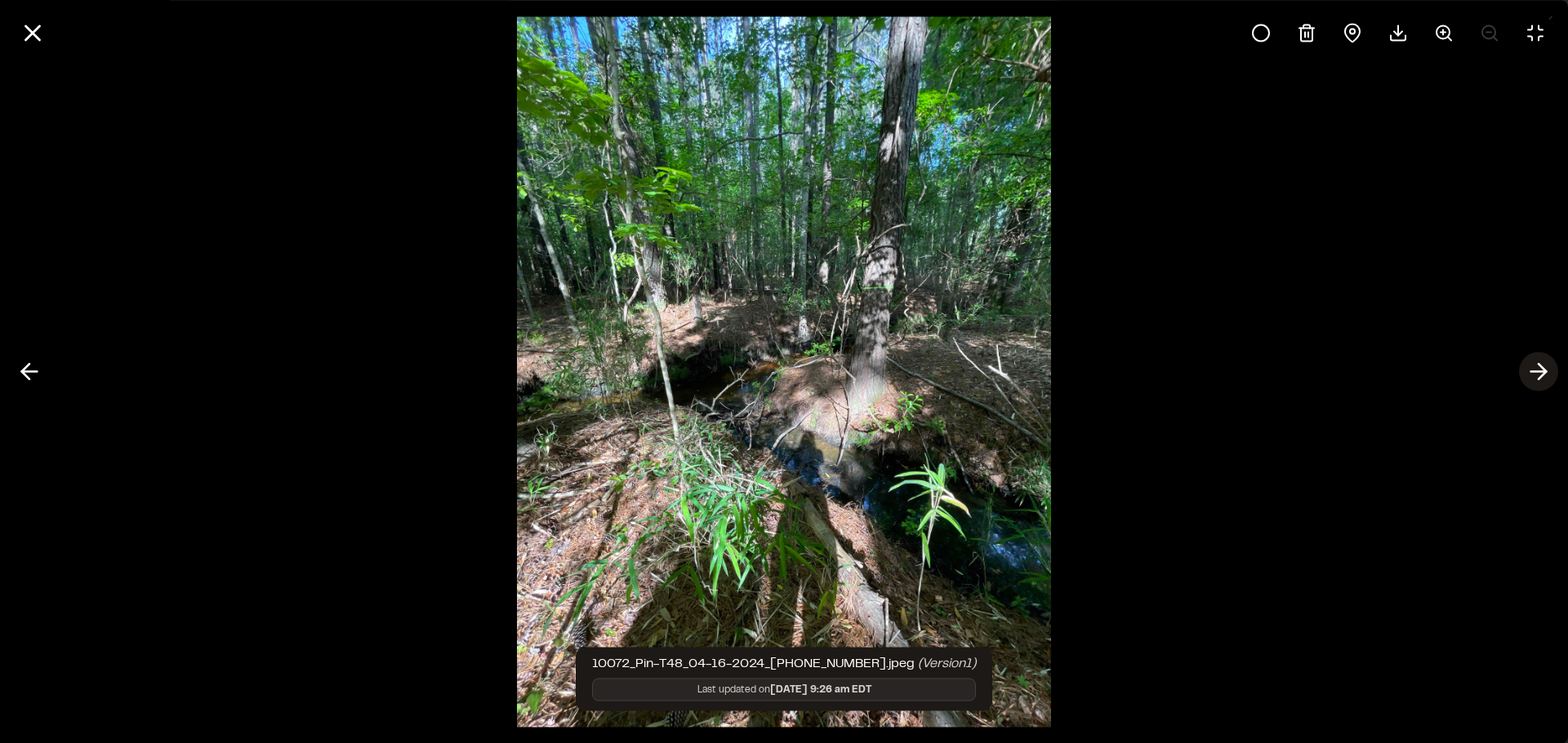
click at [1533, 367] on icon at bounding box center [1539, 371] width 26 height 27
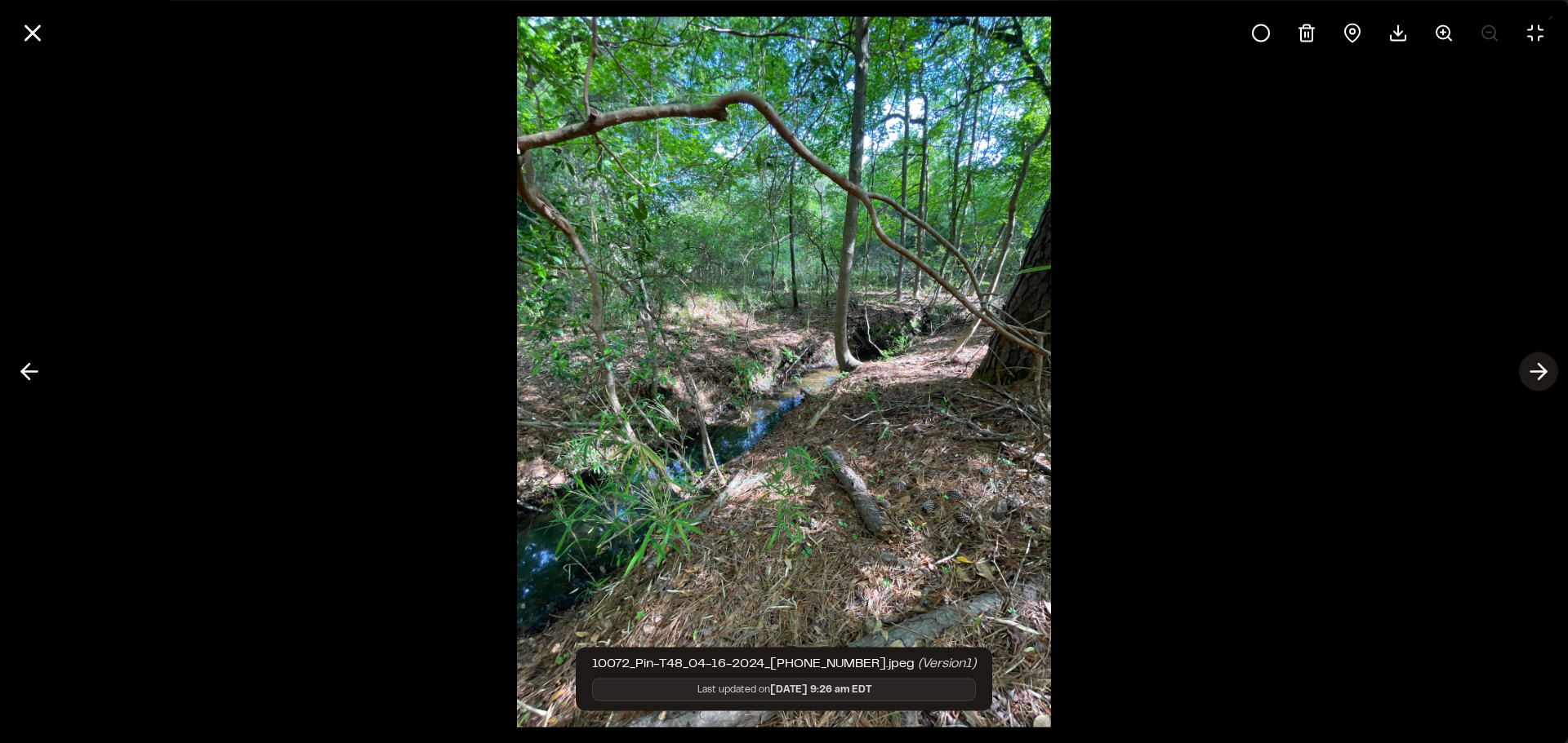
click at [1533, 367] on icon at bounding box center [1539, 371] width 26 height 27
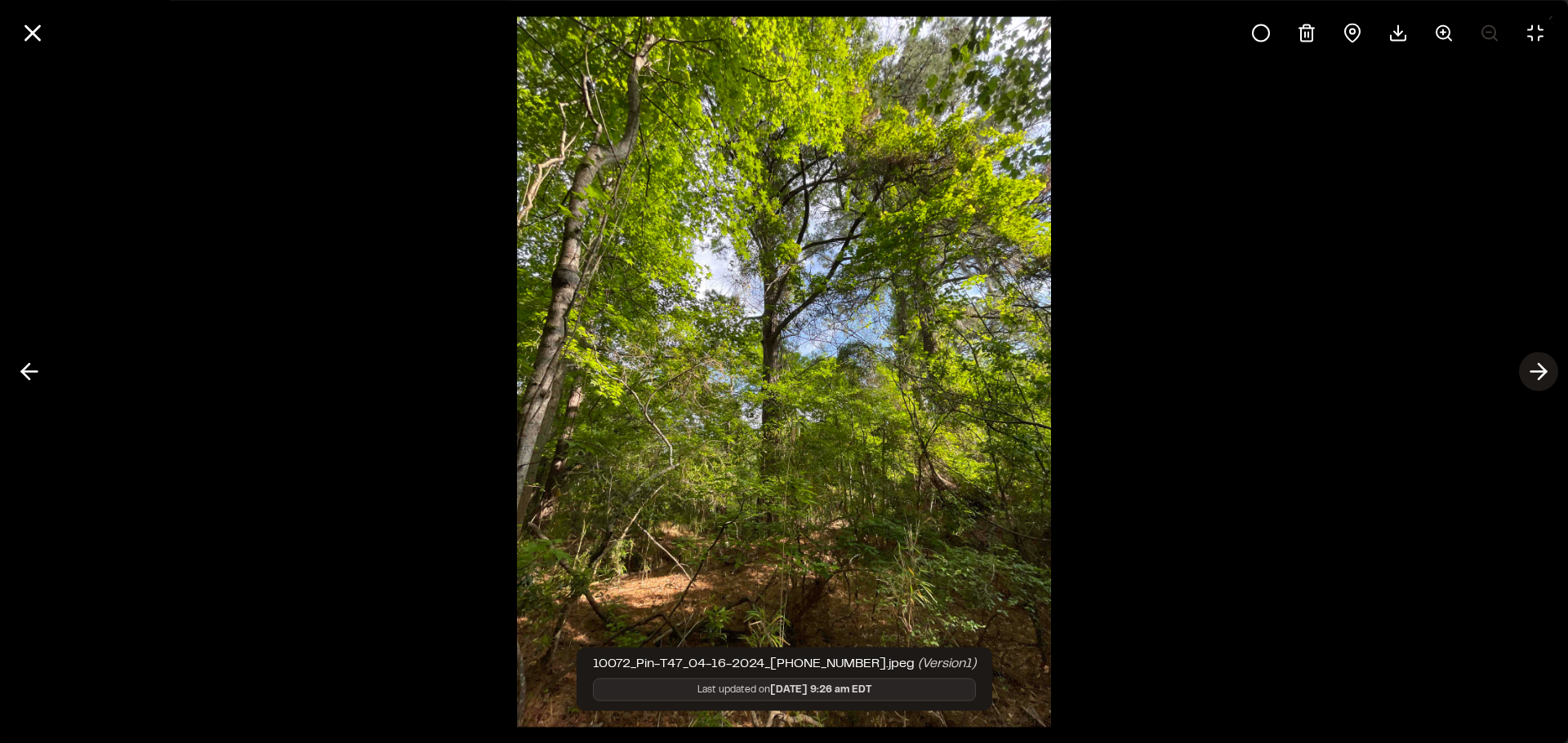
click at [1533, 367] on icon at bounding box center [1539, 371] width 26 height 27
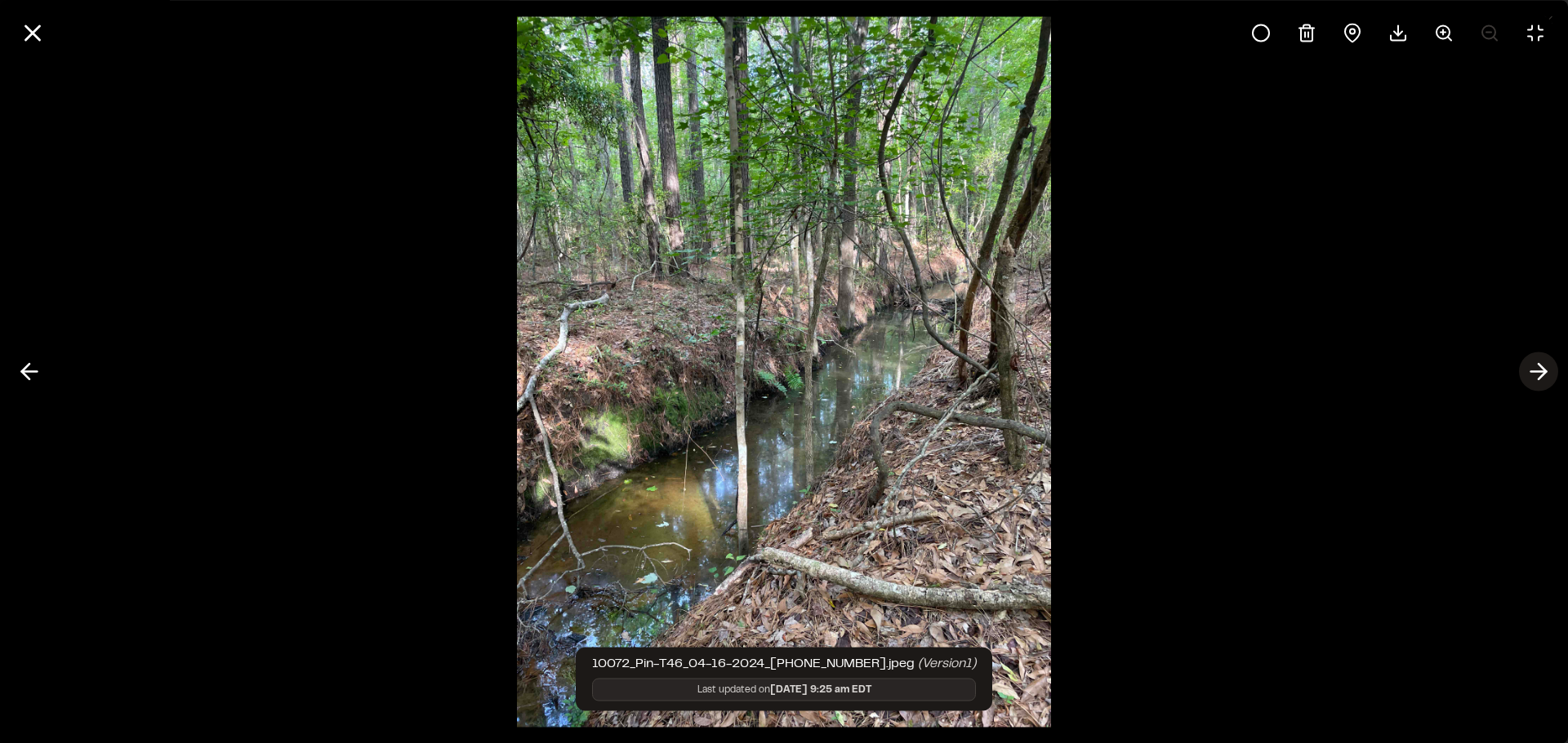
click at [1533, 367] on icon at bounding box center [1539, 371] width 26 height 27
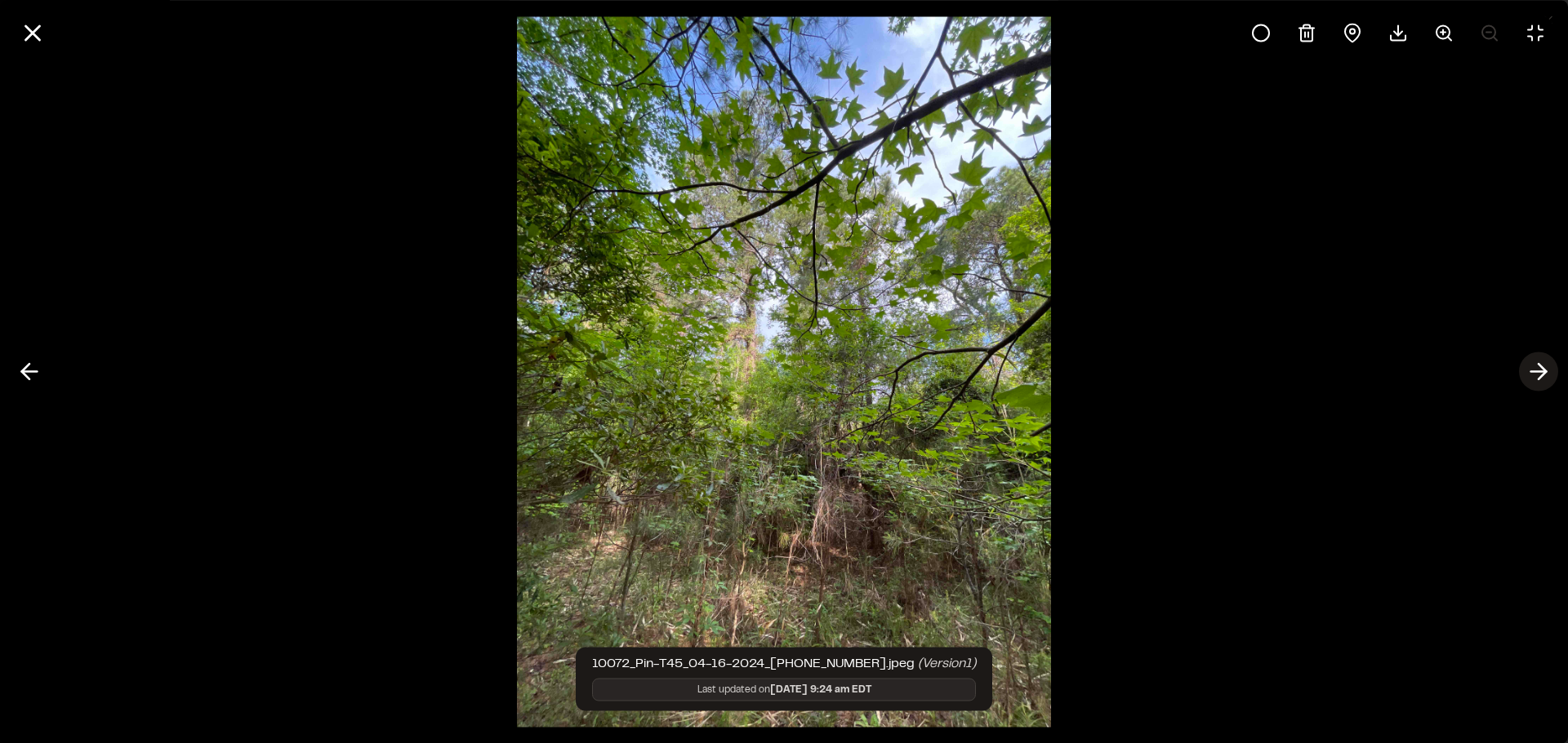
click at [1533, 367] on icon at bounding box center [1539, 371] width 26 height 27
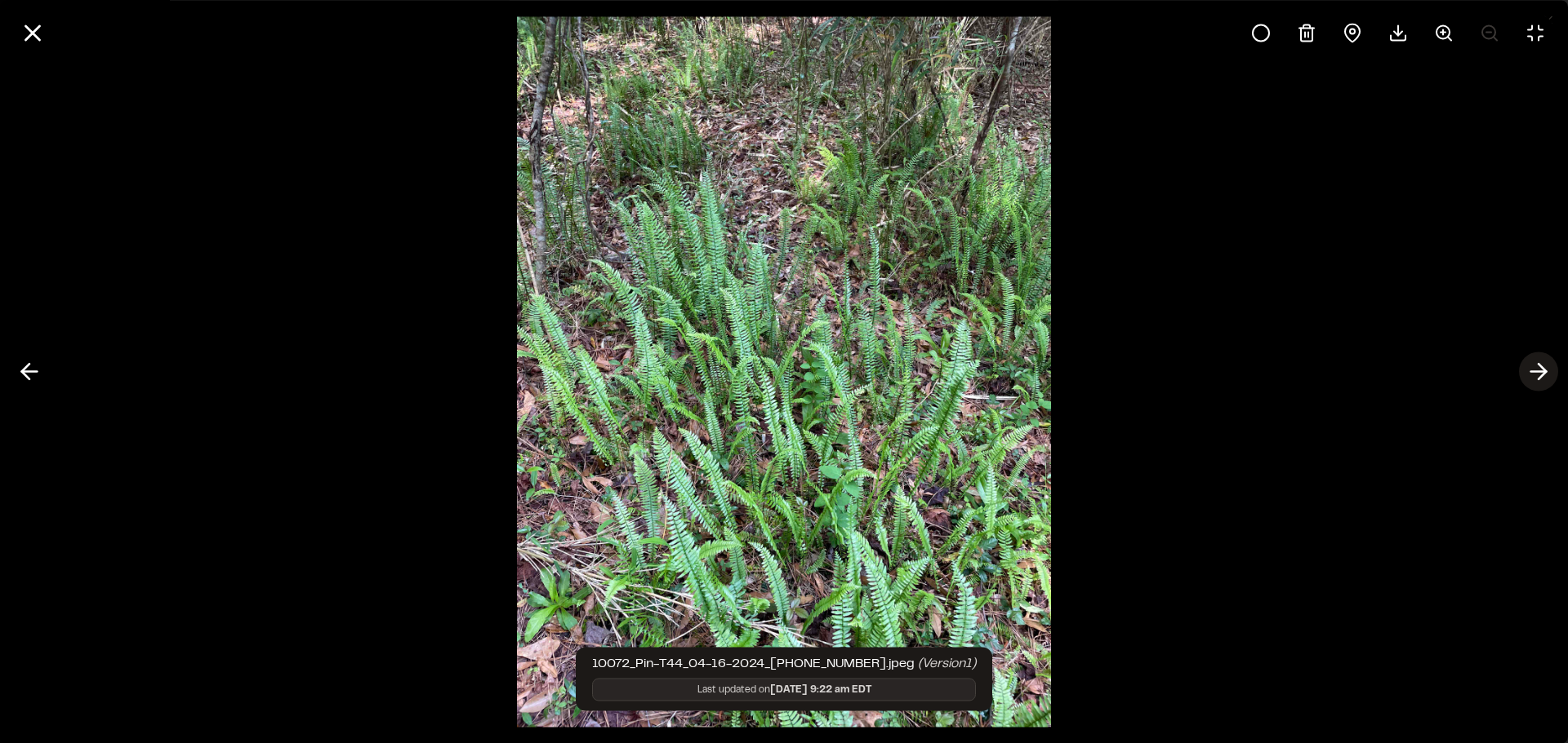
click at [1533, 367] on icon at bounding box center [1539, 371] width 26 height 27
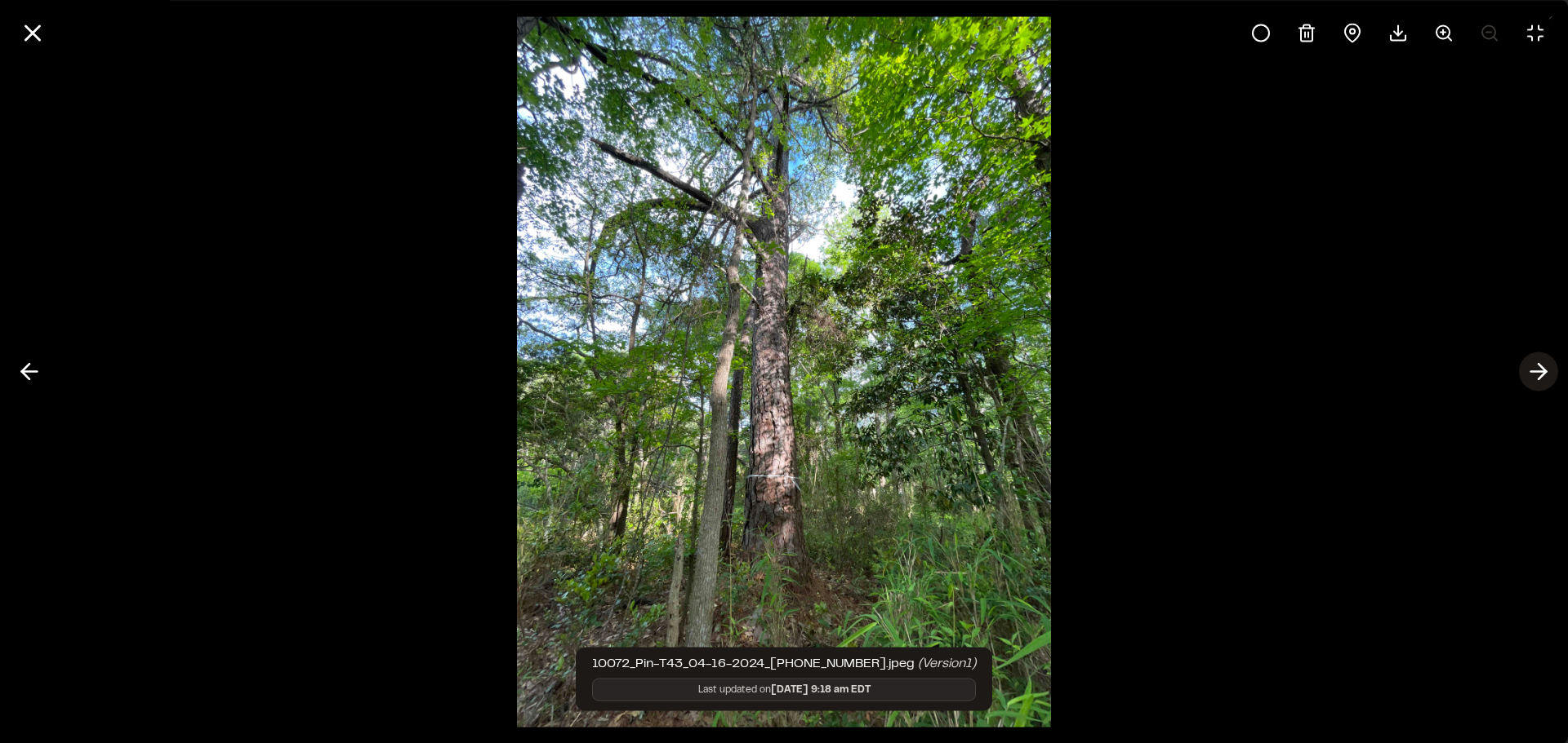
click at [1533, 367] on icon at bounding box center [1539, 371] width 26 height 27
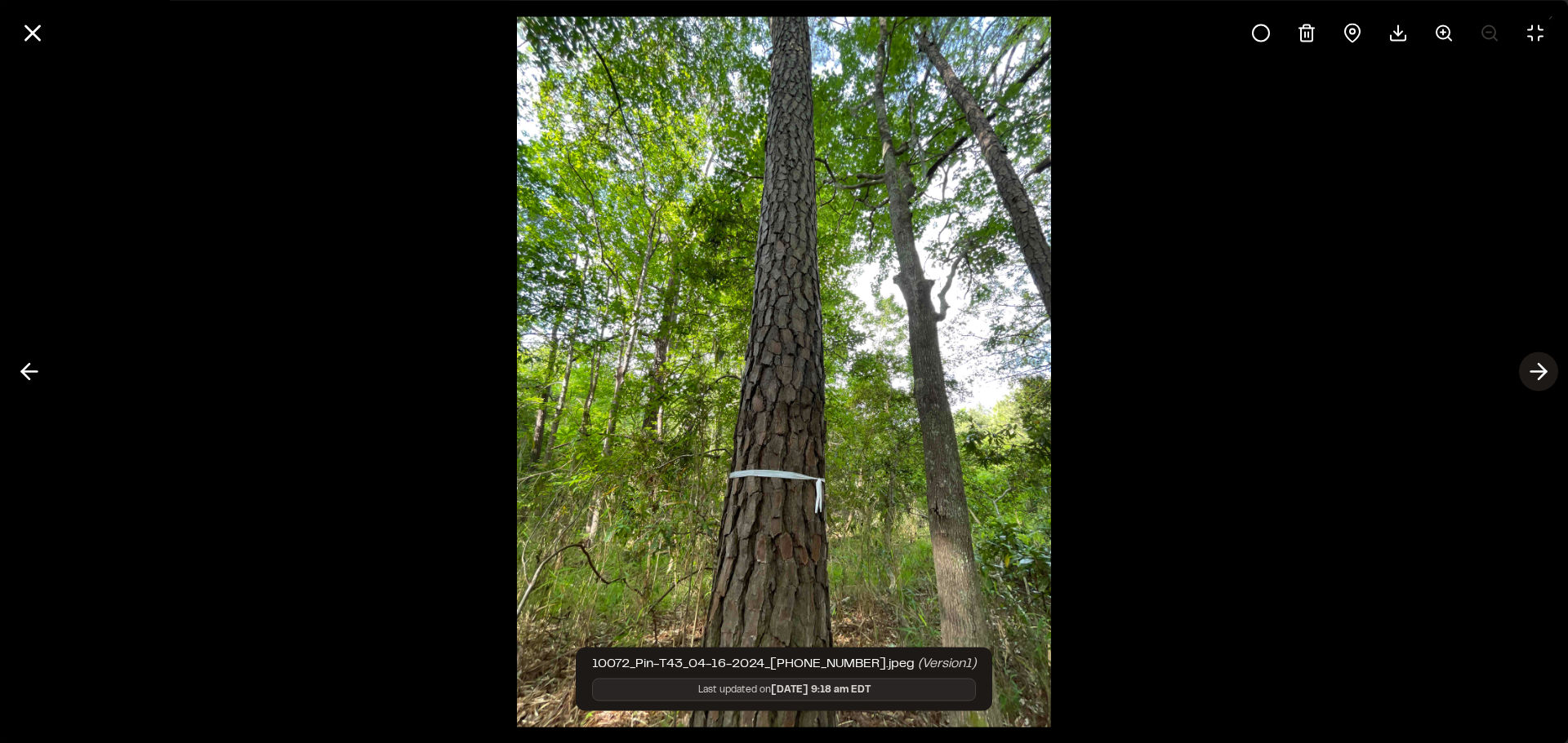
click at [1533, 367] on icon at bounding box center [1539, 371] width 26 height 27
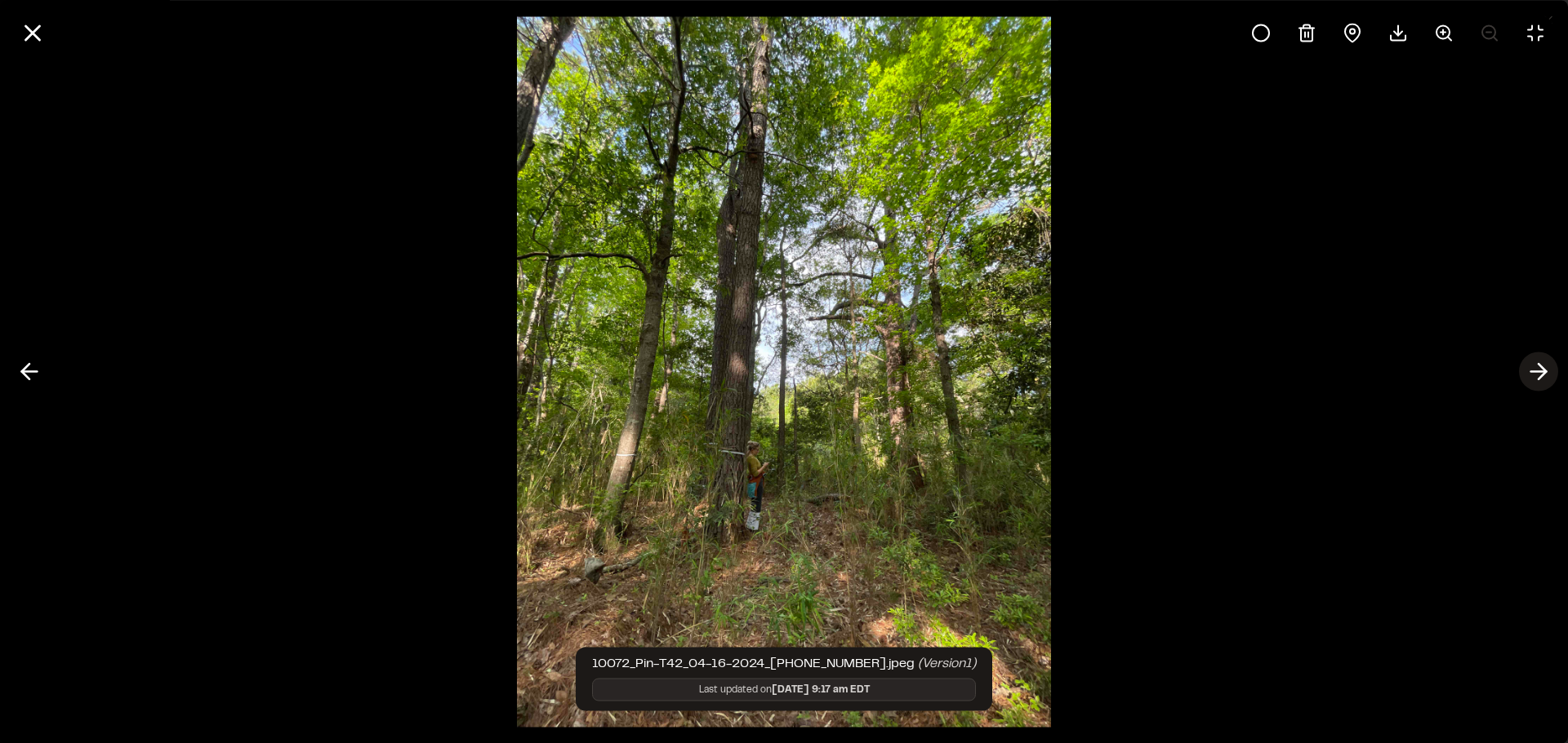
click at [1533, 367] on icon at bounding box center [1539, 371] width 26 height 27
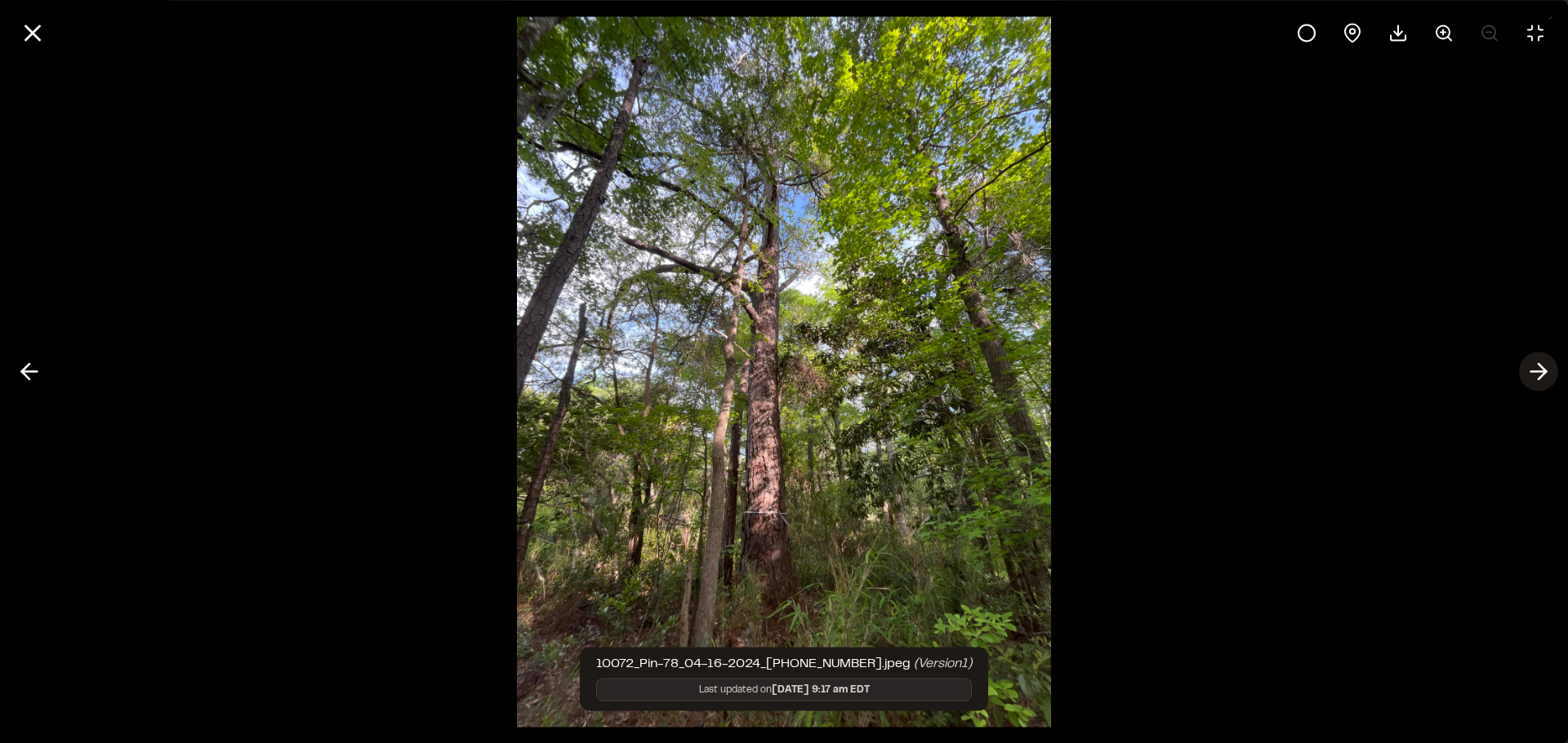
click at [1533, 367] on icon at bounding box center [1539, 371] width 26 height 27
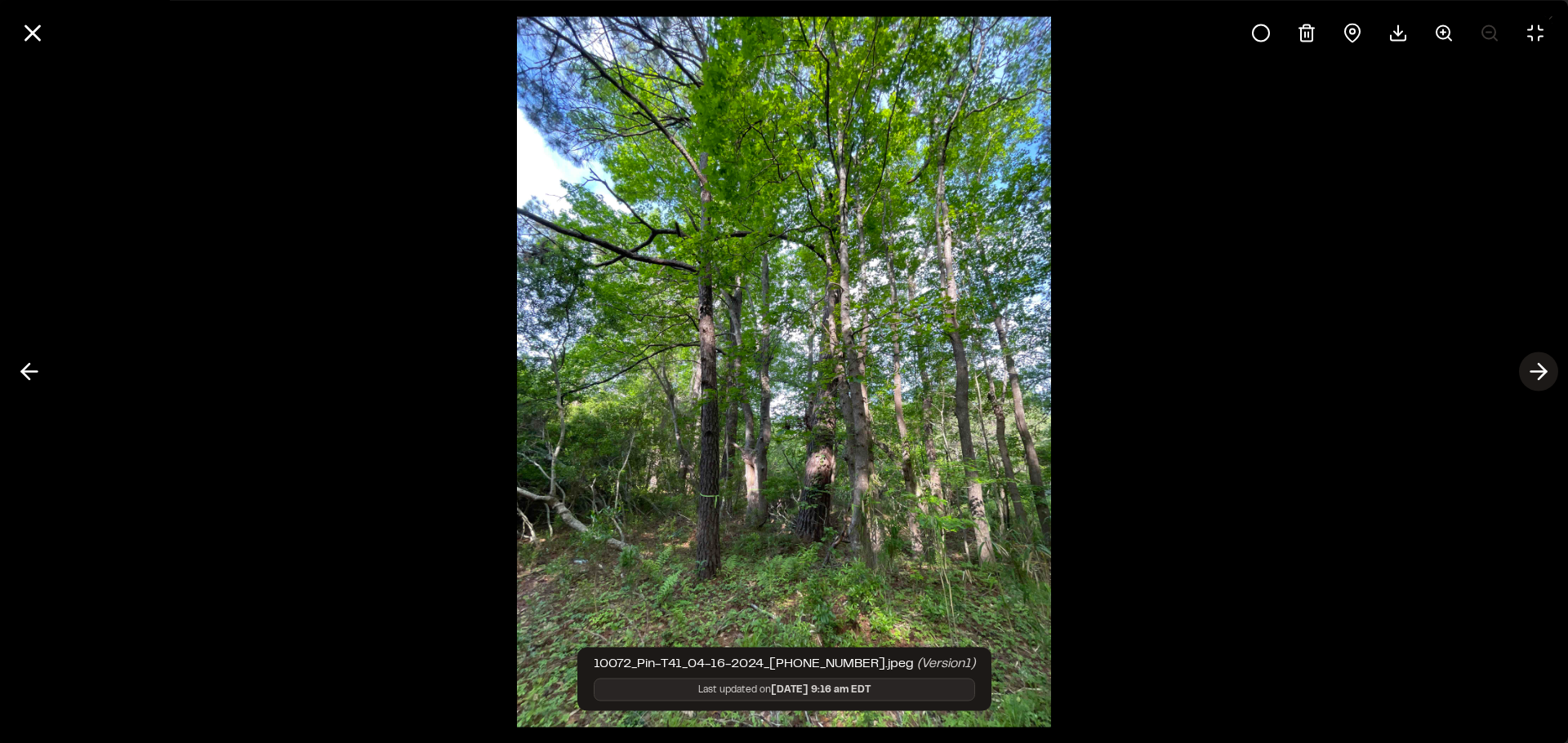
click at [1533, 367] on icon at bounding box center [1539, 371] width 26 height 27
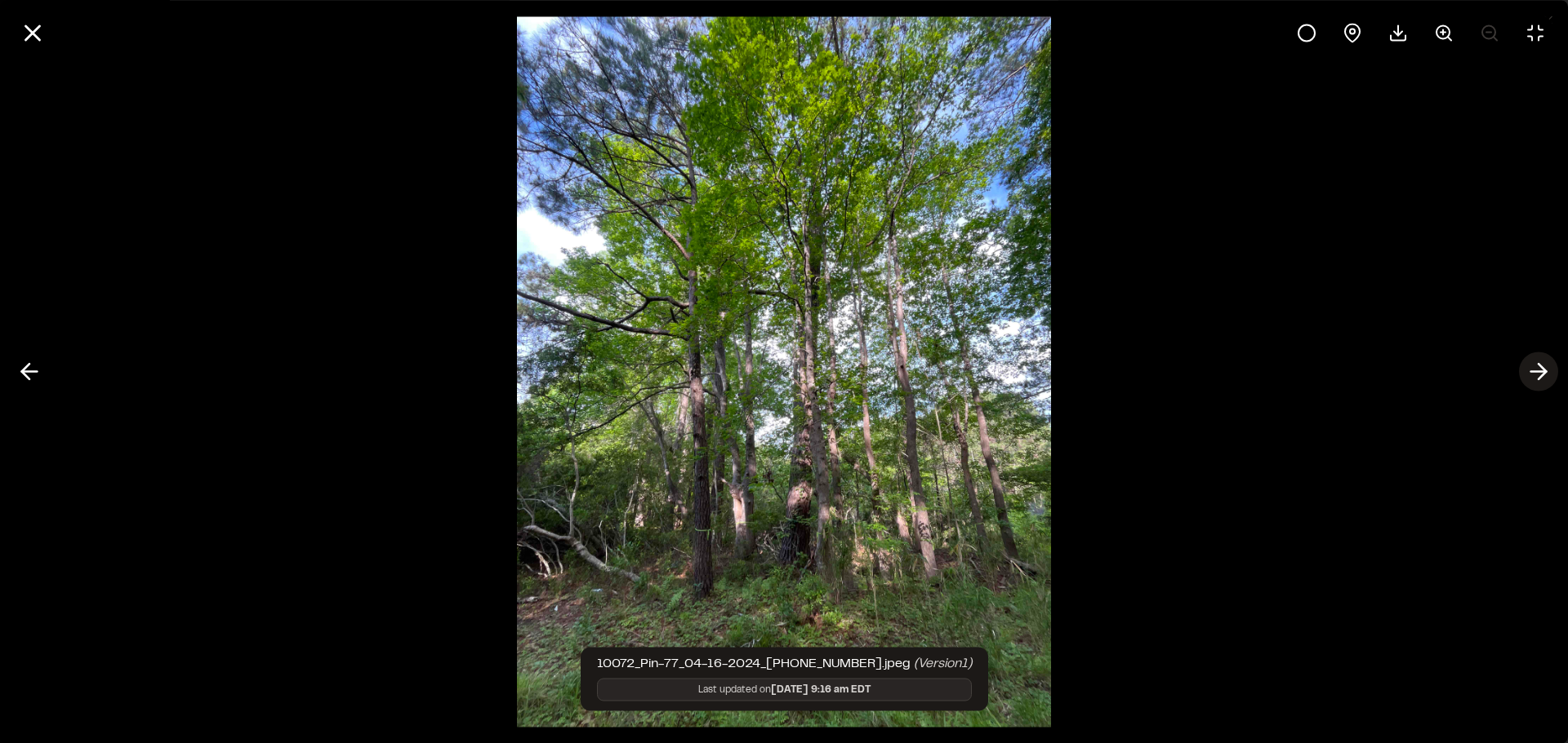
click at [1533, 367] on icon at bounding box center [1539, 371] width 26 height 27
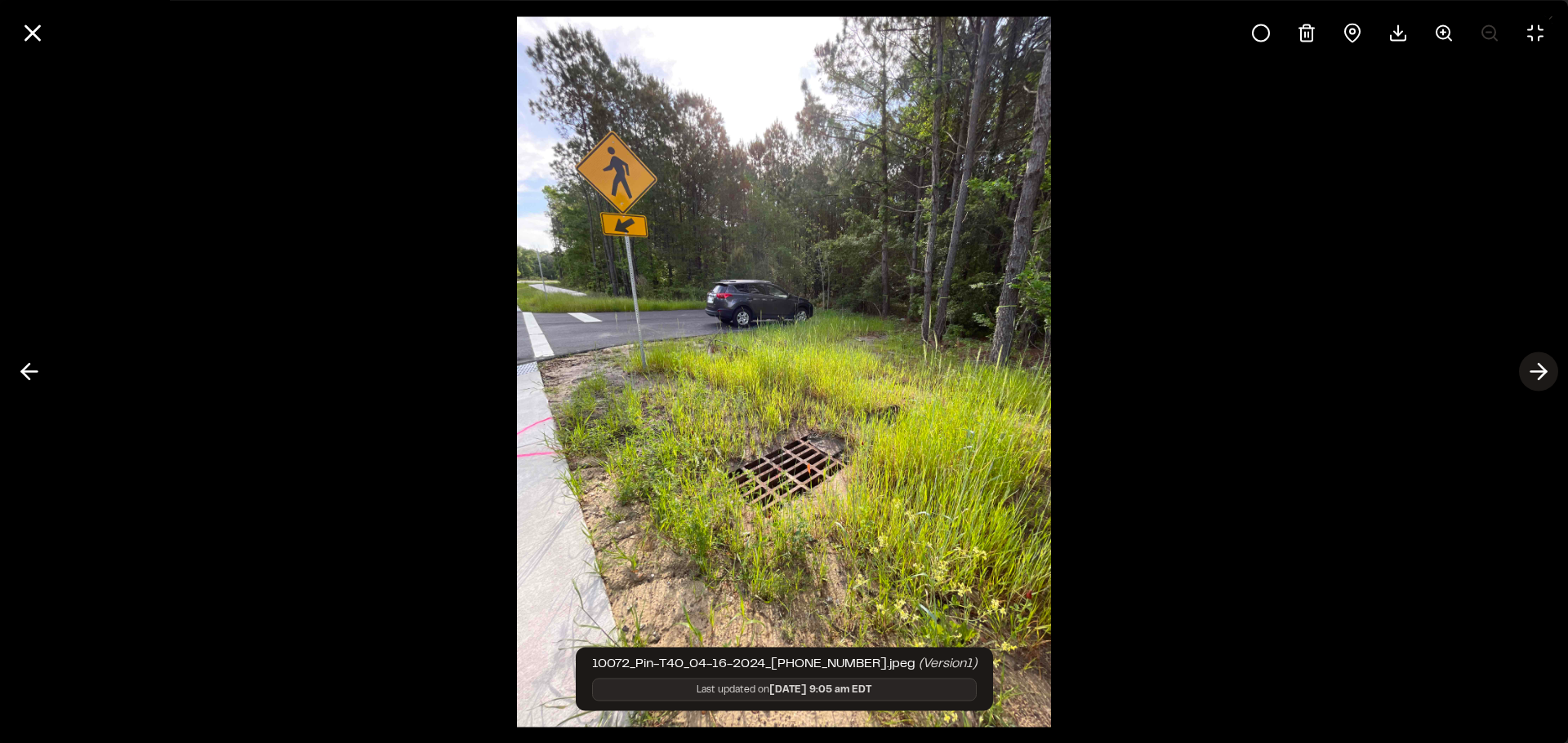
click at [1533, 367] on icon at bounding box center [1539, 371] width 26 height 27
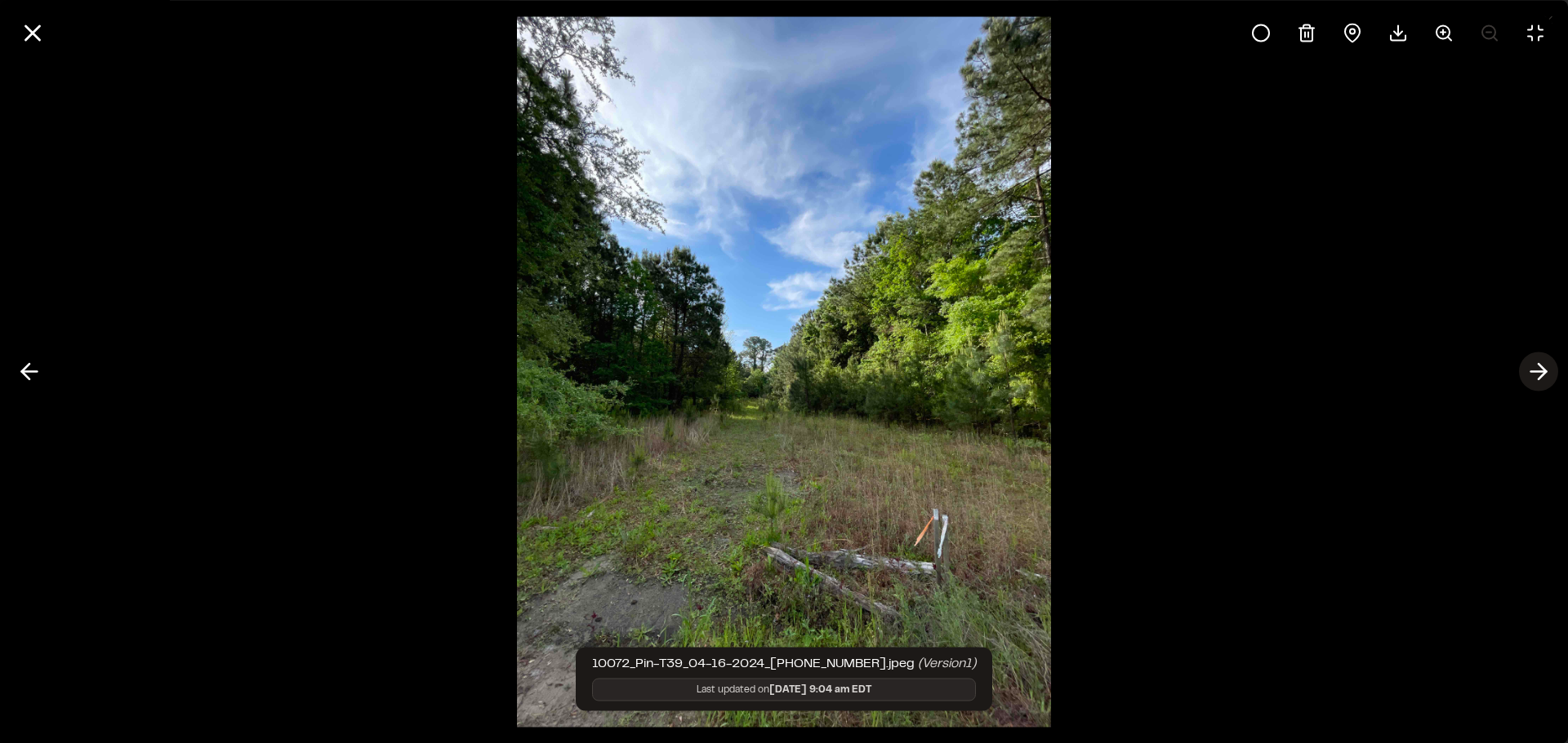
click at [1533, 367] on icon at bounding box center [1539, 371] width 26 height 27
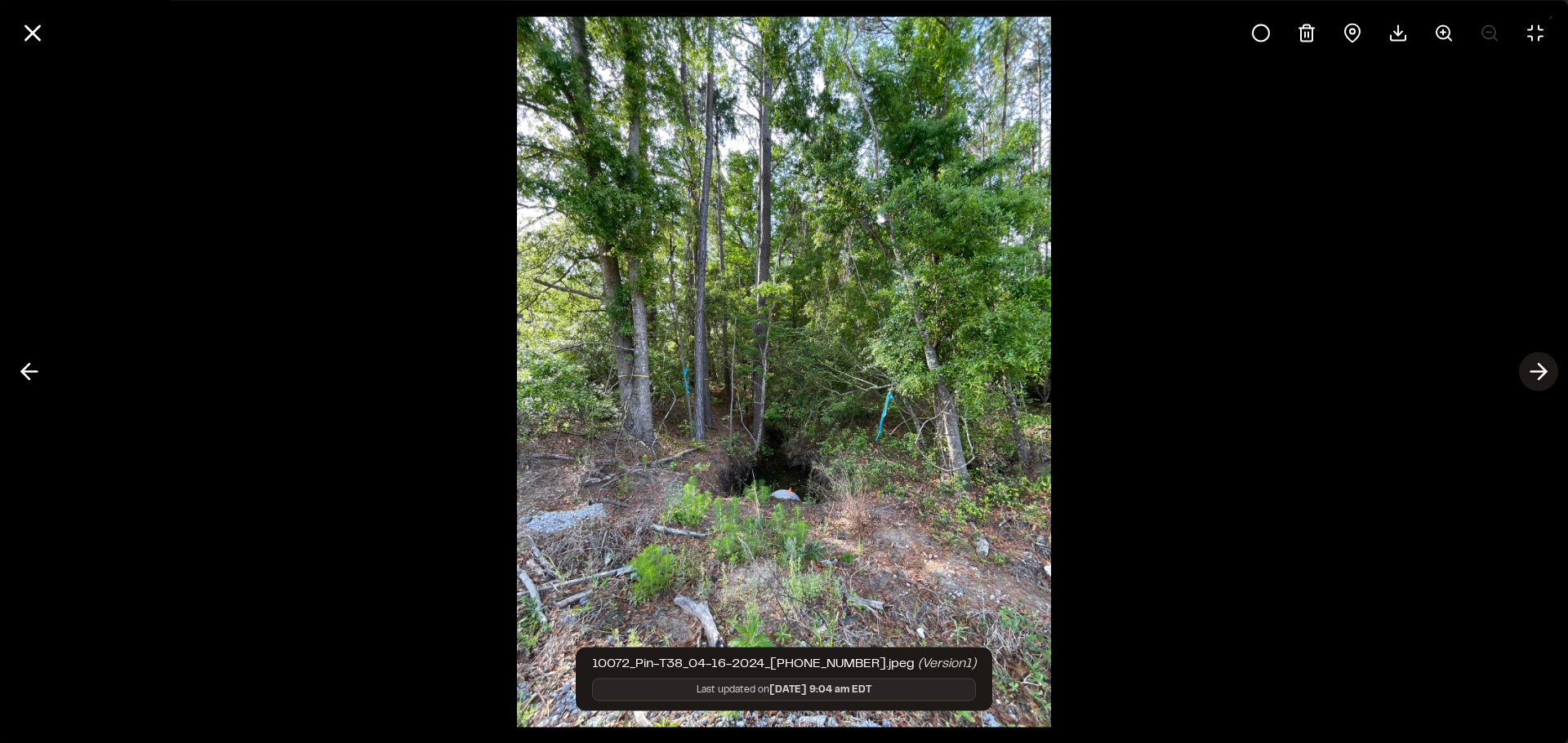
click at [1533, 367] on icon at bounding box center [1539, 371] width 26 height 27
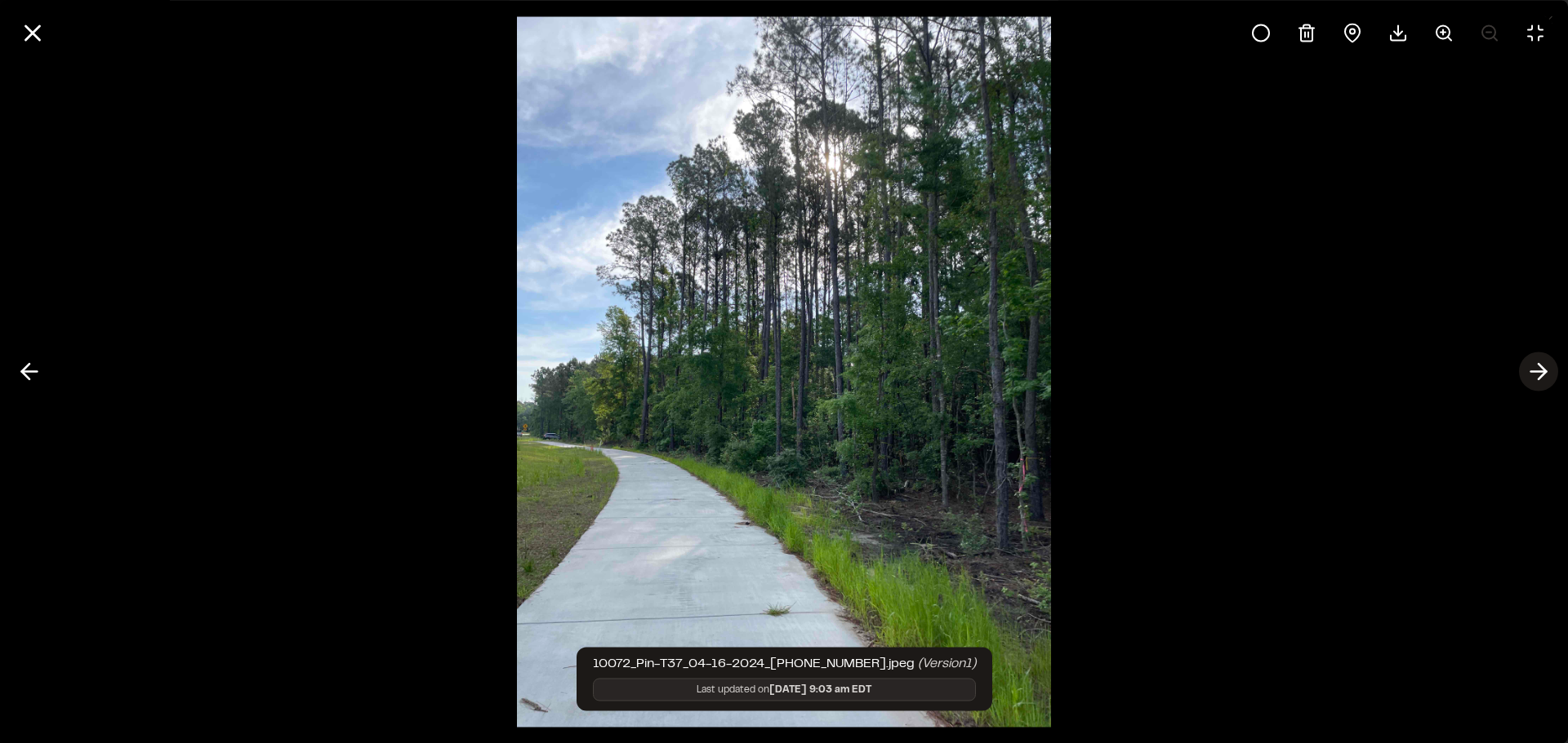
click at [1533, 367] on icon at bounding box center [1539, 371] width 26 height 27
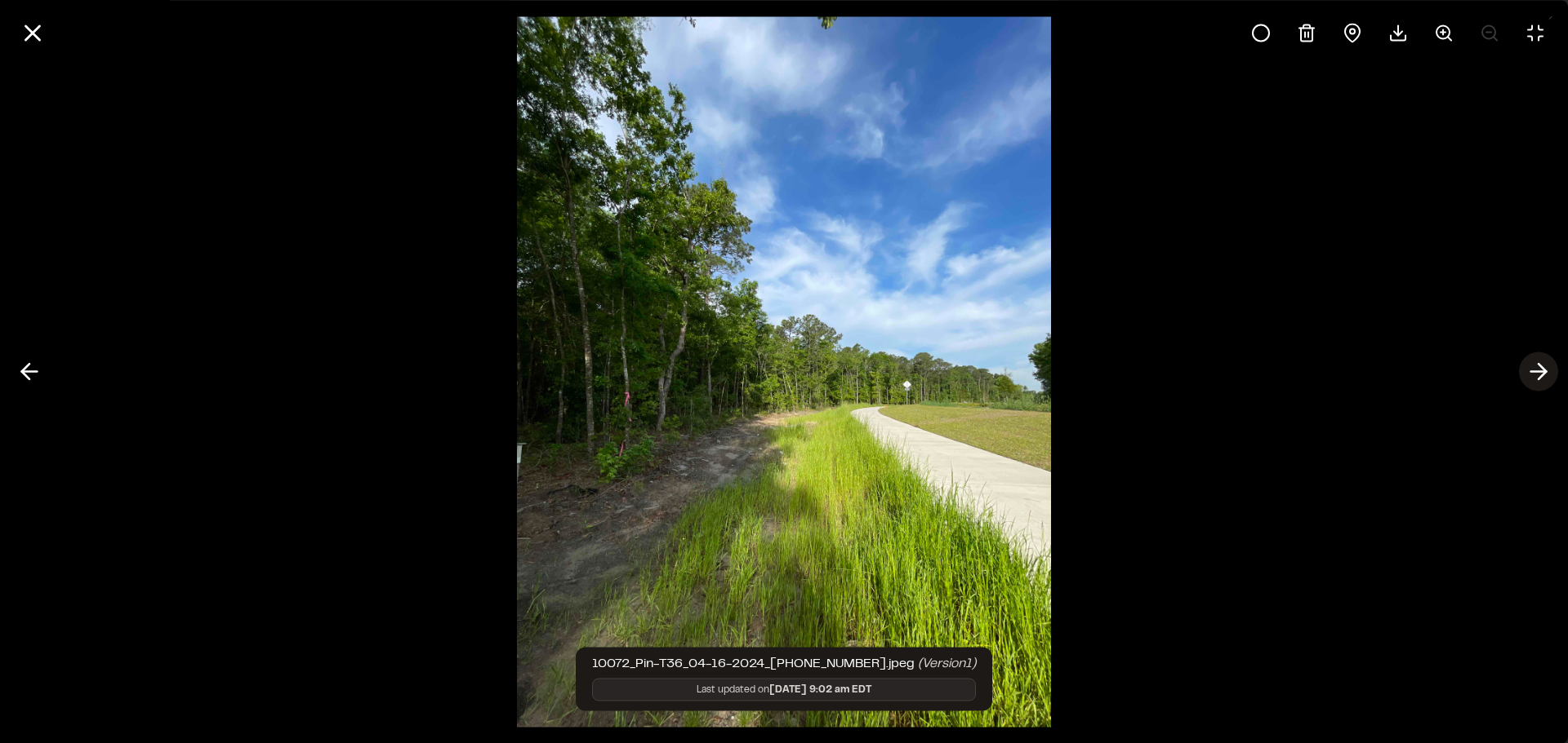
click at [1533, 367] on icon at bounding box center [1539, 371] width 26 height 27
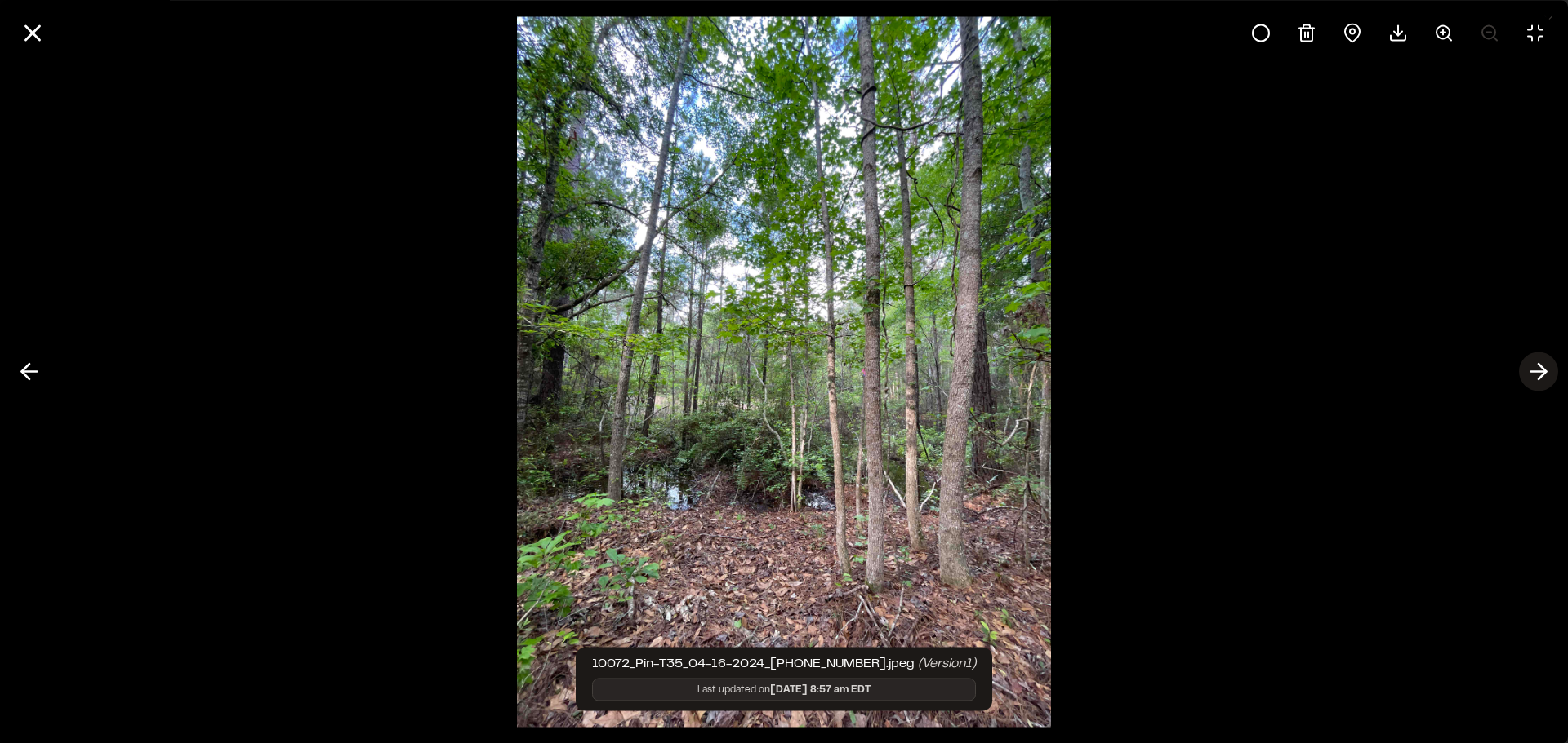
click at [1531, 369] on icon at bounding box center [1539, 371] width 26 height 27
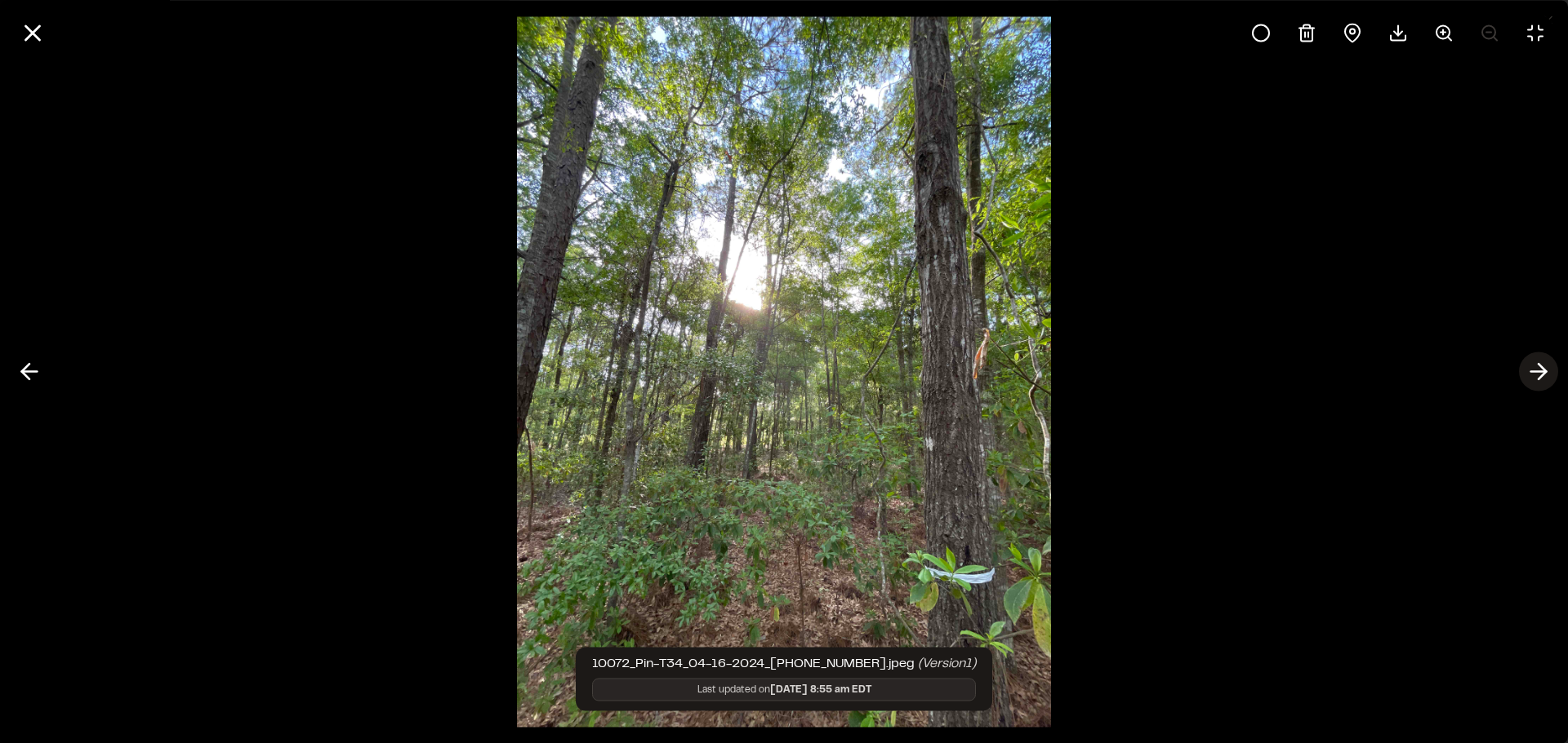
click at [1531, 369] on icon at bounding box center [1539, 371] width 26 height 27
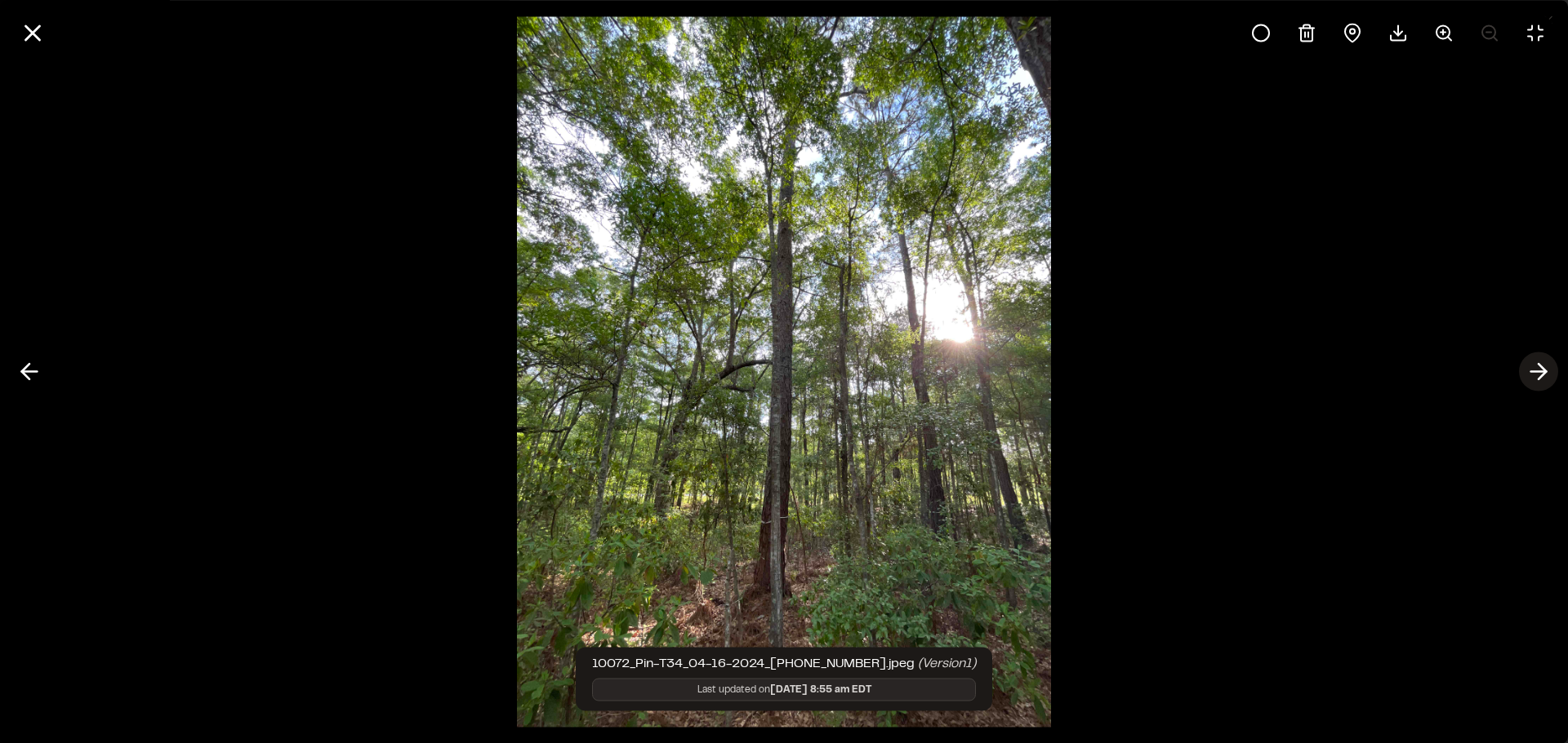
click at [1531, 369] on icon at bounding box center [1539, 371] width 26 height 27
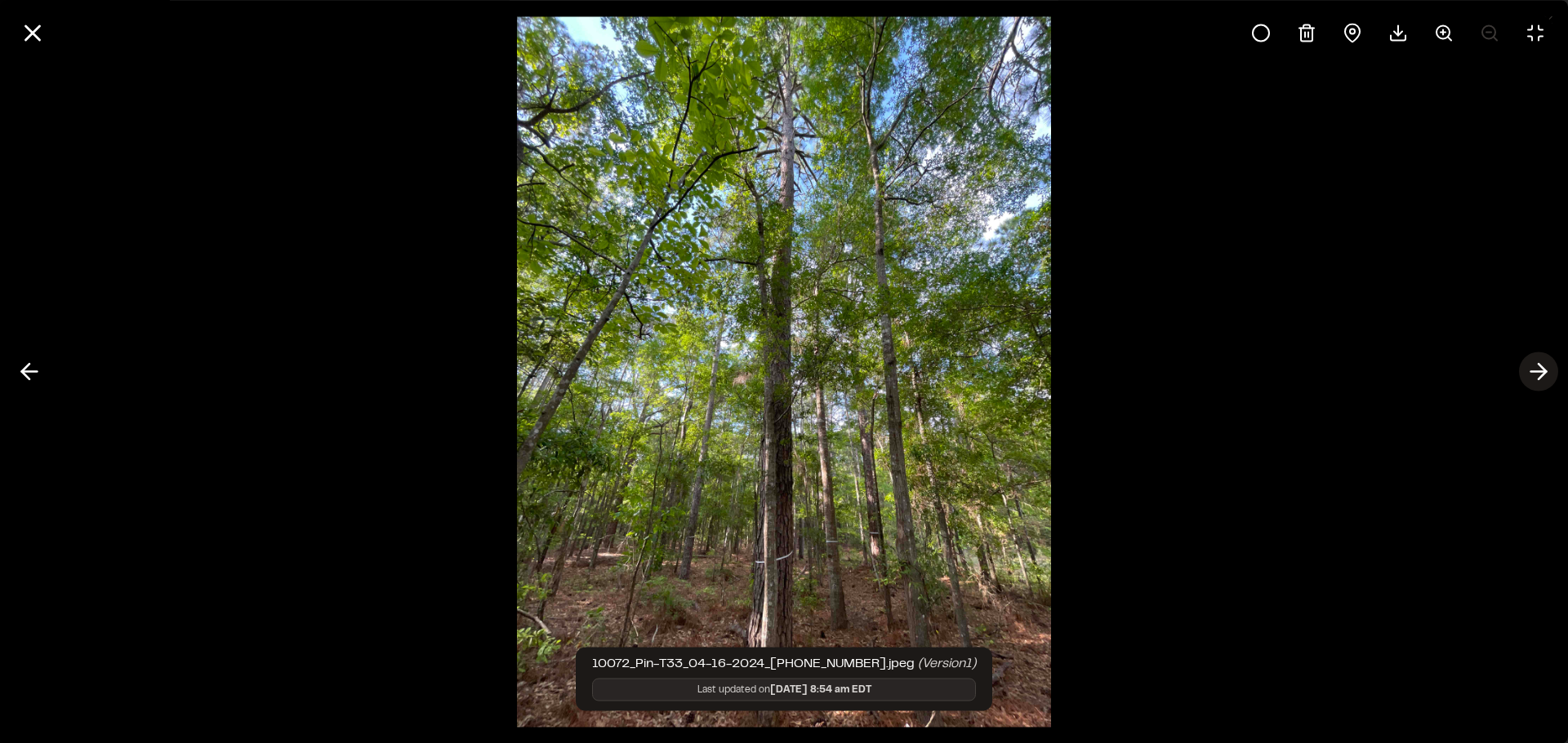
click at [1531, 369] on icon at bounding box center [1539, 371] width 26 height 27
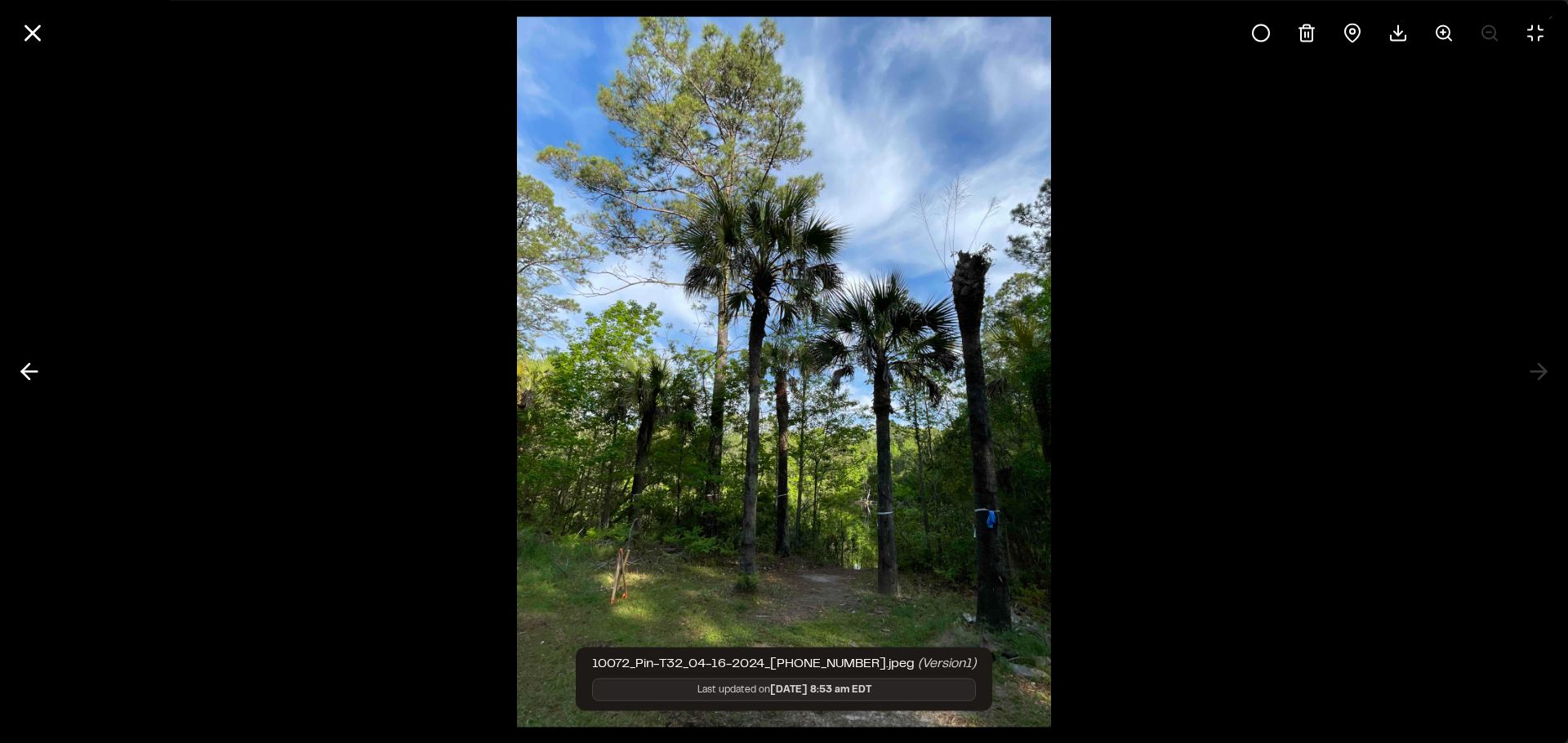
click at [1531, 369] on div at bounding box center [784, 371] width 1568 height 743
click at [1527, 370] on div at bounding box center [784, 371] width 1568 height 743
